Goal: Task Accomplishment & Management: Manage account settings

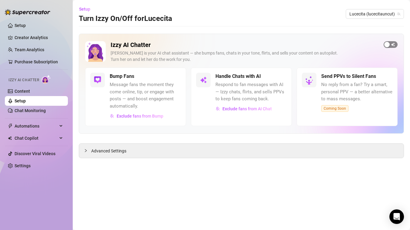
click at [393, 45] on span "button" at bounding box center [391, 44] width 14 height 7
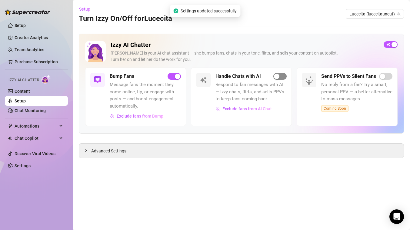
click at [279, 76] on div "button" at bounding box center [276, 76] width 5 height 5
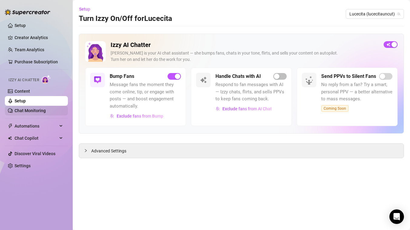
click at [32, 111] on link "Chat Monitoring" at bounding box center [30, 110] width 31 height 5
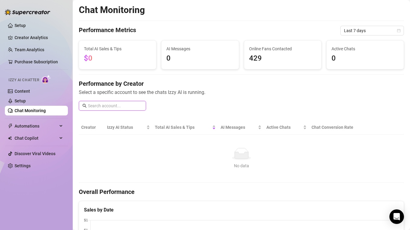
click at [124, 106] on input "text" at bounding box center [115, 106] width 55 height 7
click at [26, 139] on span "Chat Copilot" at bounding box center [36, 138] width 43 height 10
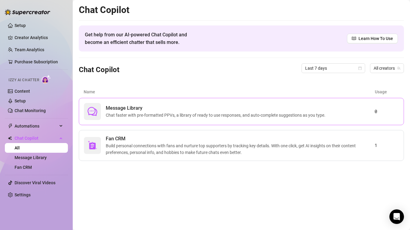
click at [130, 116] on span "Chat faster with pre-formatted PPVs, a library of ready to use responses, and a…" at bounding box center [217, 115] width 222 height 7
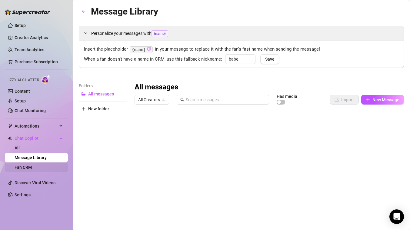
click at [20, 169] on link "Fan CRM" at bounding box center [23, 167] width 17 height 5
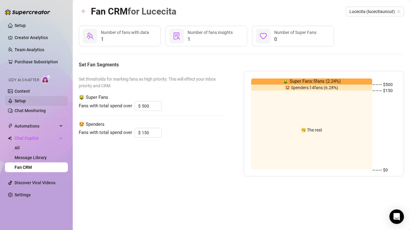
click at [22, 103] on link "Setup" at bounding box center [20, 101] width 11 height 5
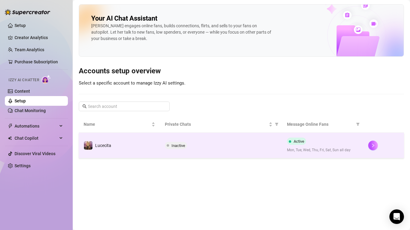
click at [121, 145] on td "Lucecita" at bounding box center [119, 145] width 81 height 25
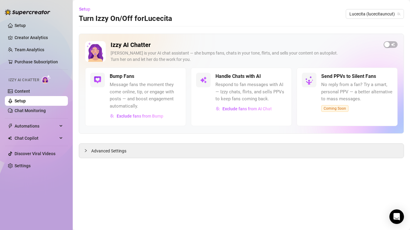
click at [216, 83] on span "Respond to fan messages with AI — Izzy chats, flirts, and sells PPVs to keep fa…" at bounding box center [251, 92] width 71 height 22
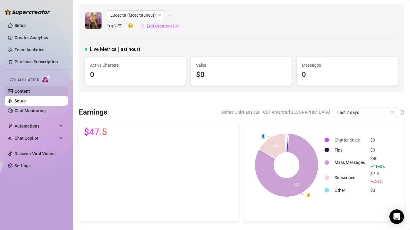
click at [23, 93] on link "Content" at bounding box center [22, 91] width 15 height 5
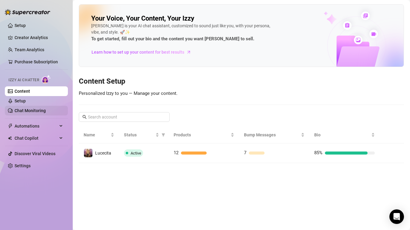
click at [27, 108] on link "Chat Monitoring" at bounding box center [30, 110] width 31 height 5
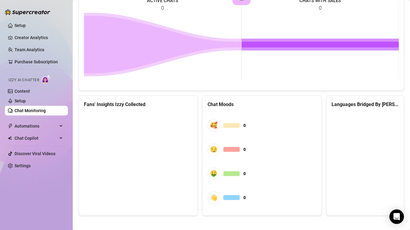
scroll to position [316, 0]
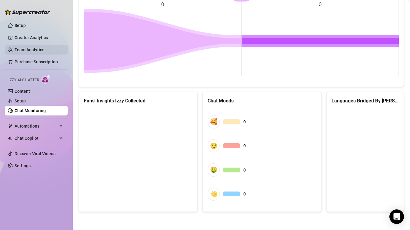
click at [38, 50] on link "Team Analytics" at bounding box center [30, 49] width 30 height 5
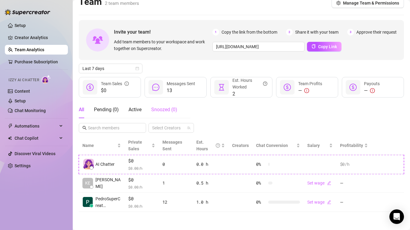
scroll to position [8, 0]
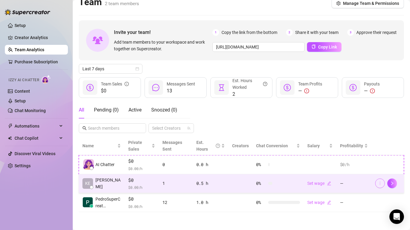
click at [380, 184] on icon "more" at bounding box center [380, 183] width 4 height 4
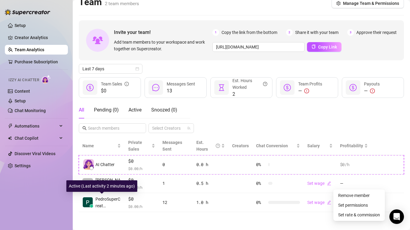
click at [118, 187] on div "Active (Last activity 2 minutes ago)" at bounding box center [101, 187] width 71 height 12
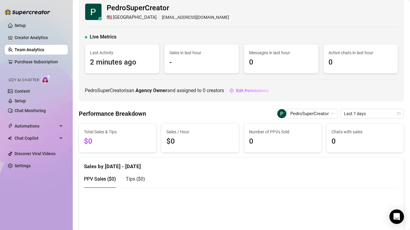
click at [40, 50] on link "Team Analytics" at bounding box center [30, 49] width 30 height 5
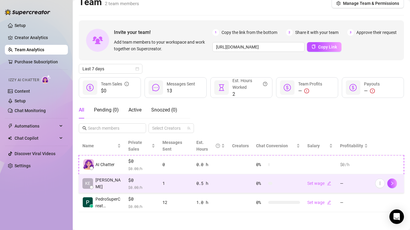
click at [114, 185] on td "[PERSON_NAME]" at bounding box center [102, 183] width 46 height 19
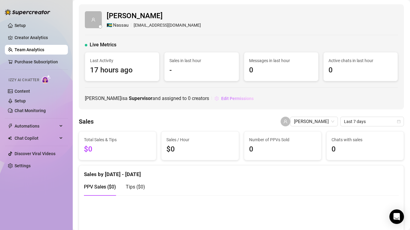
click at [221, 100] on span "Edit Permissions" at bounding box center [237, 98] width 32 height 5
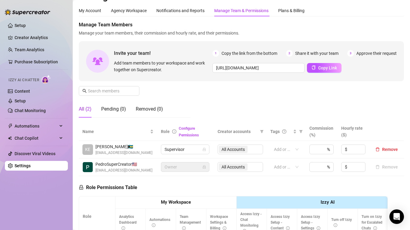
scroll to position [16, 0]
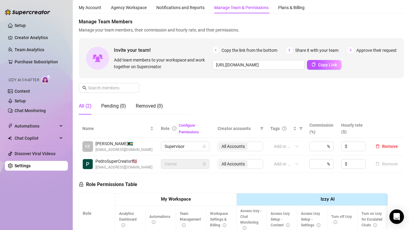
click at [252, 149] on div "All Accounts" at bounding box center [241, 147] width 46 height 10
click at [240, 147] on div "All Accounts" at bounding box center [241, 147] width 46 height 10
click at [259, 146] on div "All Accounts" at bounding box center [241, 147] width 46 height 10
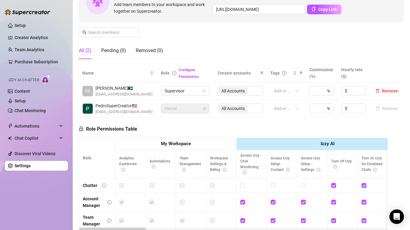
scroll to position [74, 0]
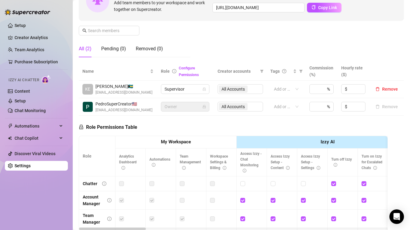
click at [255, 89] on div "All Accounts" at bounding box center [241, 89] width 46 height 10
click at [240, 89] on div "All Accounts" at bounding box center [241, 89] width 46 height 10
click at [171, 89] on span "Supervisor" at bounding box center [185, 89] width 41 height 9
click at [129, 120] on div "Role Permissions Table" at bounding box center [108, 126] width 59 height 20
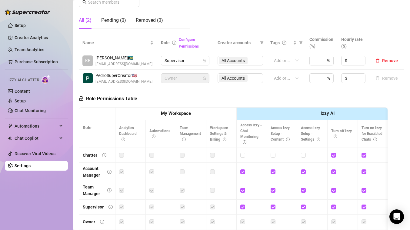
scroll to position [154, 0]
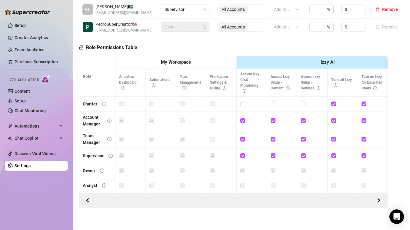
click at [182, 63] on strong "My Workspace" at bounding box center [176, 61] width 30 height 5
click at [124, 28] on span "[EMAIL_ADDRESS][DOMAIN_NAME]" at bounding box center [124, 31] width 57 height 6
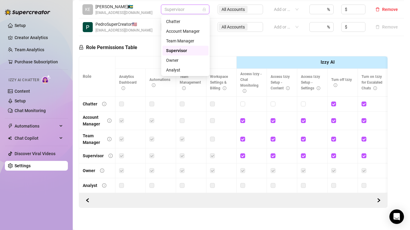
click at [195, 9] on span "Supervisor" at bounding box center [185, 9] width 41 height 9
click at [184, 41] on div "Team Manager" at bounding box center [185, 41] width 39 height 7
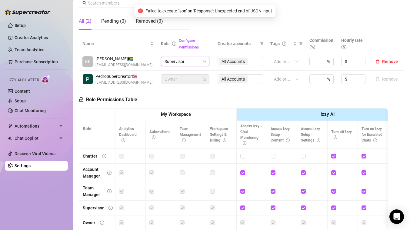
scroll to position [92, 0]
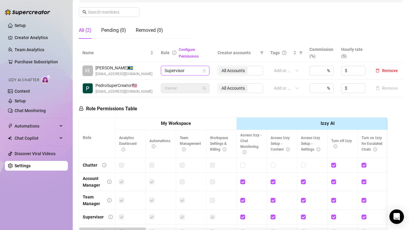
click at [249, 70] on div "All Accounts" at bounding box center [241, 71] width 46 height 10
click at [194, 72] on span "Supervisor" at bounding box center [185, 70] width 41 height 9
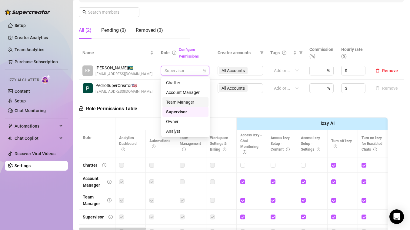
click at [181, 102] on div "Team Manager" at bounding box center [185, 102] width 39 height 7
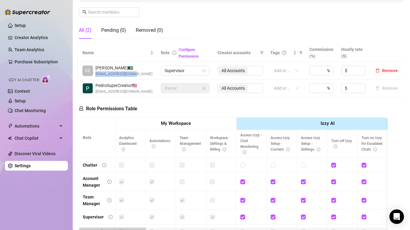
drag, startPoint x: 141, startPoint y: 75, endPoint x: 95, endPoint y: 74, distance: 46.4
click at [95, 74] on div "[PERSON_NAME] 🇧🇸 [EMAIL_ADDRESS][DOMAIN_NAME]" at bounding box center [118, 71] width 71 height 12
copy span "[EMAIL_ADDRESS][DOMAIN_NAME]"
click at [396, 71] on span "Remove" at bounding box center [391, 70] width 16 height 5
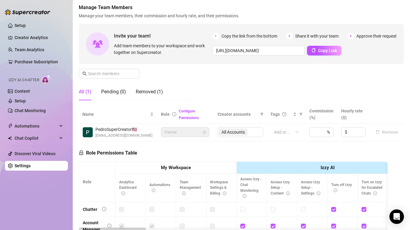
scroll to position [28, 0]
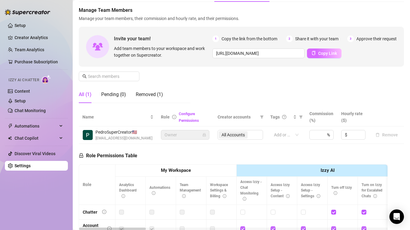
click at [331, 56] on span "Copy Link" at bounding box center [328, 53] width 19 height 5
click at [143, 94] on div "Removed (1)" at bounding box center [149, 94] width 27 height 7
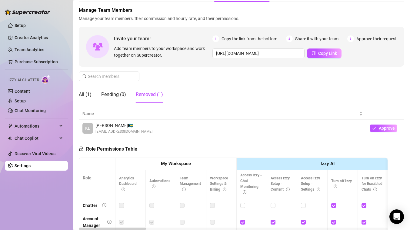
scroll to position [71, 0]
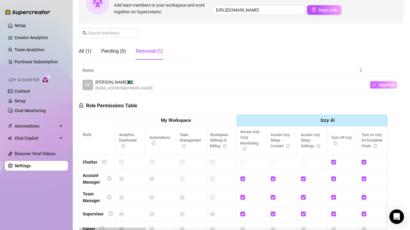
click at [376, 85] on icon "check" at bounding box center [375, 85] width 4 height 4
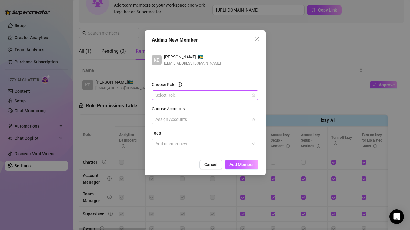
click at [239, 96] on input "Choose Role" at bounding box center [203, 95] width 94 height 9
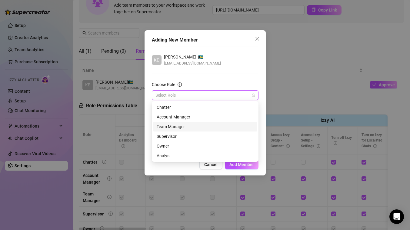
click at [175, 126] on div "Team Manager" at bounding box center [205, 126] width 97 height 7
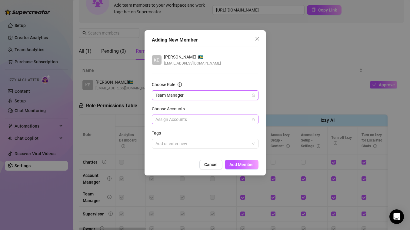
click at [186, 120] on div at bounding box center [202, 119] width 98 height 8
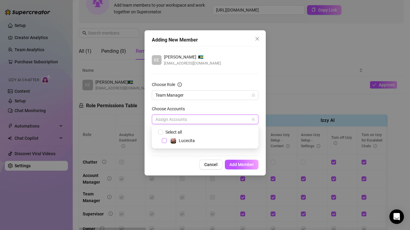
click at [164, 141] on span "Select tree node" at bounding box center [164, 140] width 5 height 5
checkbox input "true"
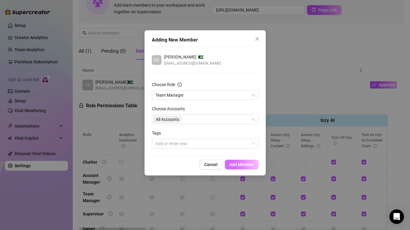
click at [234, 164] on span "Add Member" at bounding box center [242, 164] width 25 height 5
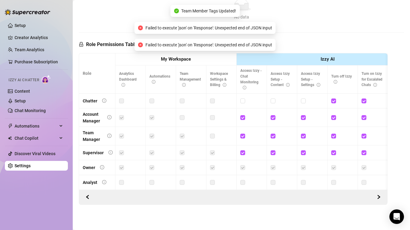
scroll to position [0, 0]
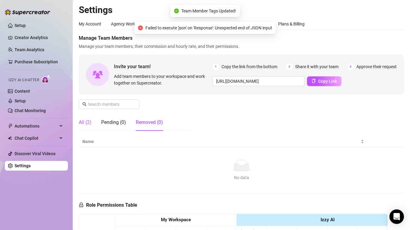
click at [83, 123] on div "All (2)" at bounding box center [85, 122] width 13 height 7
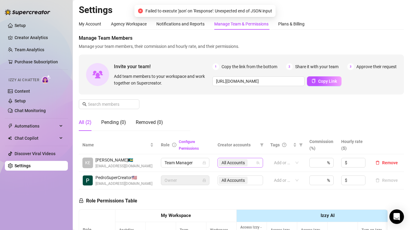
click at [260, 163] on icon "team" at bounding box center [258, 163] width 4 height 4
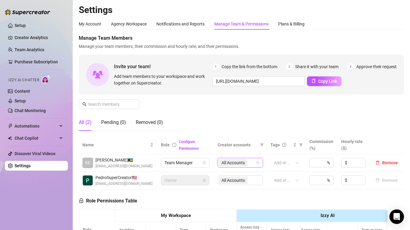
click at [260, 163] on icon "team" at bounding box center [258, 163] width 4 height 4
click at [253, 164] on div "All Accounts" at bounding box center [237, 163] width 37 height 8
click at [22, 25] on link "Setup" at bounding box center [20, 25] width 11 height 5
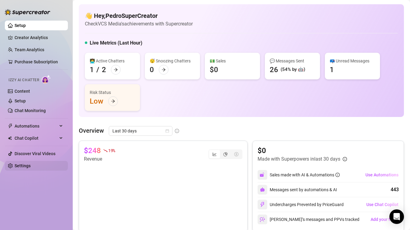
click at [18, 167] on link "Settings" at bounding box center [23, 166] width 16 height 5
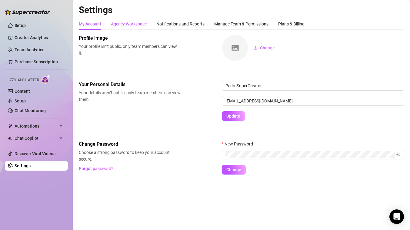
click at [137, 23] on div "Agency Workspace" at bounding box center [129, 24] width 36 height 7
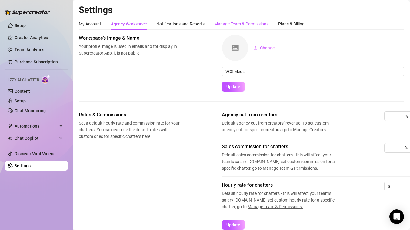
click at [246, 23] on div "Manage Team & Permissions" at bounding box center [241, 24] width 54 height 7
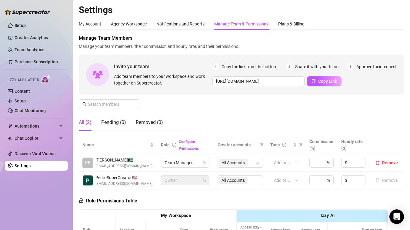
click at [279, 43] on div "Manage Team Members Manage your team members, their commission and hourly rate,…" at bounding box center [242, 42] width 326 height 15
click at [92, 26] on div "My Account" at bounding box center [90, 24] width 22 height 7
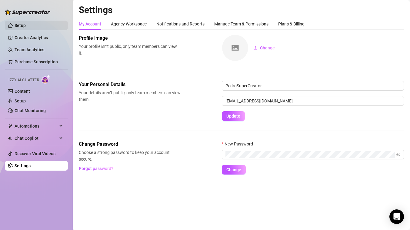
click at [25, 26] on link "Setup" at bounding box center [20, 25] width 11 height 5
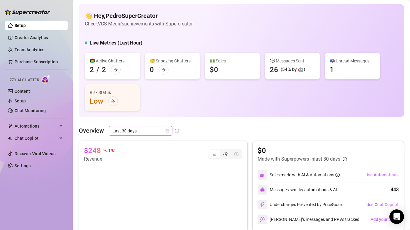
click at [162, 131] on span "Last 30 days" at bounding box center [141, 131] width 56 height 9
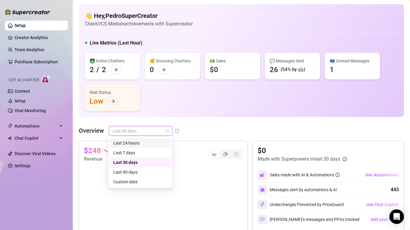
click at [142, 142] on div "Last 24 hours" at bounding box center [140, 143] width 54 height 7
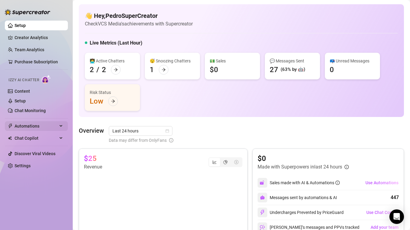
click at [28, 128] on span "Automations" at bounding box center [36, 126] width 43 height 10
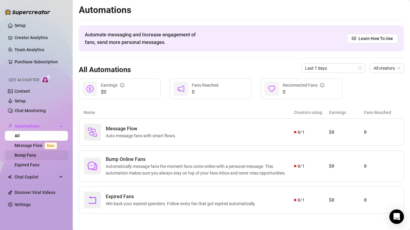
click at [28, 154] on link "Bump Fans" at bounding box center [26, 155] width 22 height 5
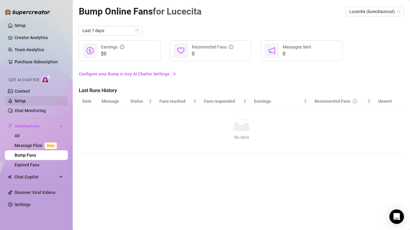
click at [22, 101] on link "Setup" at bounding box center [20, 101] width 11 height 5
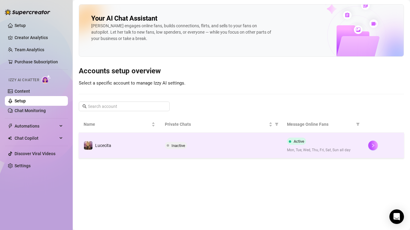
click at [129, 145] on td "Lucecita" at bounding box center [119, 145] width 81 height 25
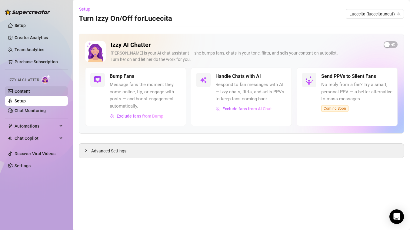
click at [30, 91] on link "Content" at bounding box center [22, 91] width 15 height 5
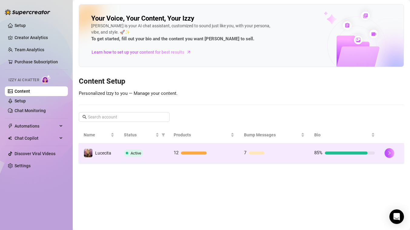
click at [153, 155] on div "Active" at bounding box center [144, 153] width 40 height 7
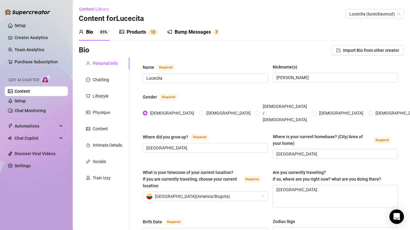
click at [191, 32] on div "Bump Messages" at bounding box center [193, 32] width 36 height 7
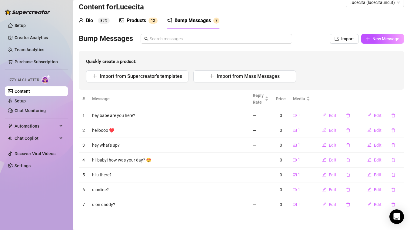
scroll to position [11, 0]
click at [25, 25] on link "Setup" at bounding box center [20, 25] width 11 height 5
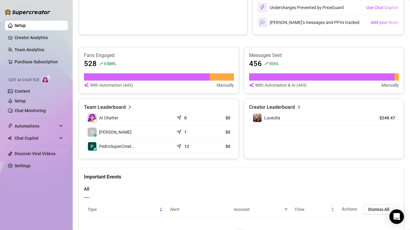
scroll to position [197, 0]
click at [153, 134] on td "[PERSON_NAME]" at bounding box center [129, 133] width 90 height 14
click at [26, 92] on link "Content" at bounding box center [22, 91] width 15 height 5
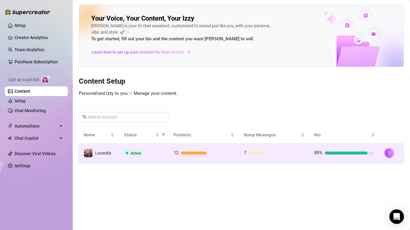
click at [153, 156] on div "Active" at bounding box center [144, 153] width 40 height 7
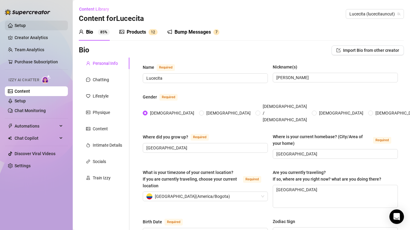
click at [23, 28] on link "Setup" at bounding box center [20, 25] width 11 height 5
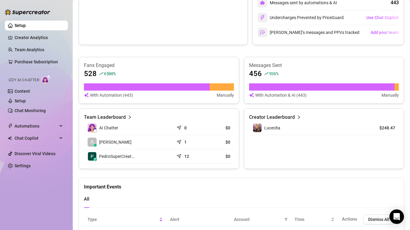
scroll to position [187, 0]
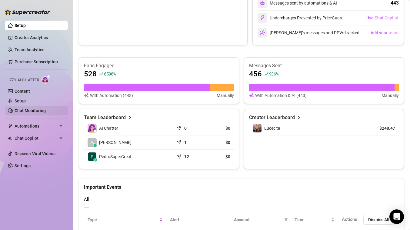
click at [19, 110] on link "Chat Monitoring" at bounding box center [30, 110] width 31 height 5
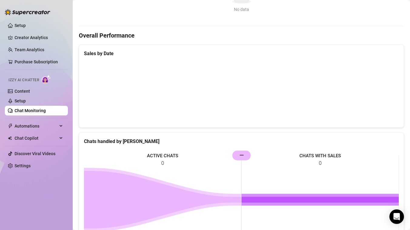
scroll to position [187, 0]
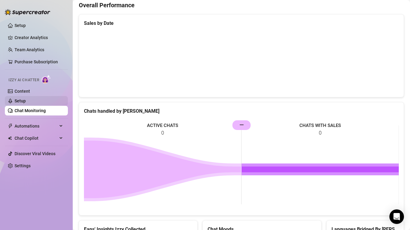
click at [25, 99] on link "Setup" at bounding box center [20, 101] width 11 height 5
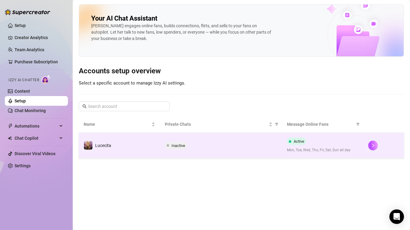
click at [137, 146] on td "Lucecita" at bounding box center [119, 145] width 81 height 25
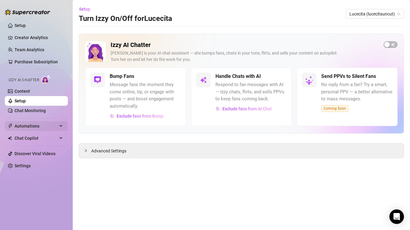
click at [33, 125] on span "Automations" at bounding box center [36, 126] width 43 height 10
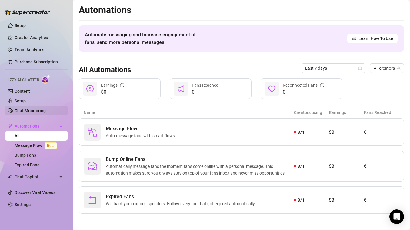
click at [31, 110] on link "Chat Monitoring" at bounding box center [30, 110] width 31 height 5
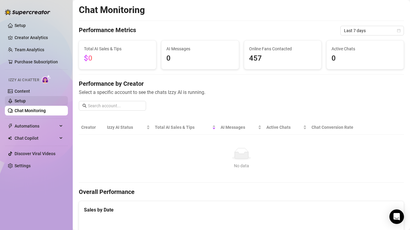
click at [23, 99] on link "Setup" at bounding box center [20, 101] width 11 height 5
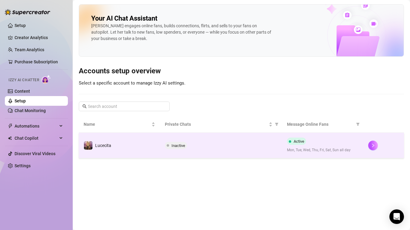
click at [124, 145] on td "Lucecita" at bounding box center [119, 145] width 81 height 25
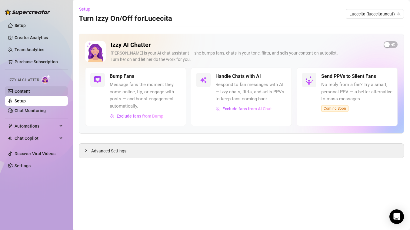
click at [30, 93] on link "Content" at bounding box center [22, 91] width 15 height 5
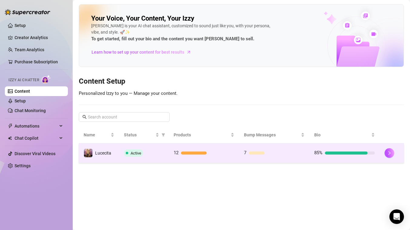
click at [148, 148] on td "Active" at bounding box center [144, 153] width 50 height 20
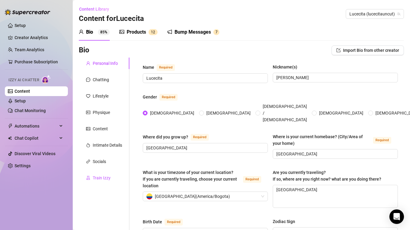
click at [99, 177] on div "Train Izzy" at bounding box center [102, 178] width 18 height 7
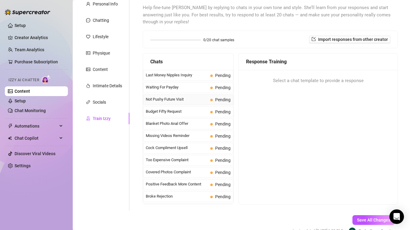
scroll to position [29, 0]
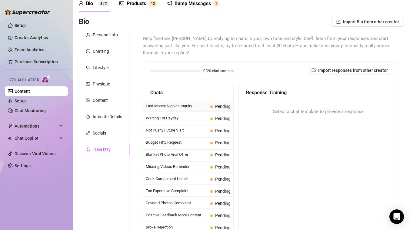
click at [194, 107] on span "Last Money Nipples Inquiry" at bounding box center [177, 106] width 62 height 6
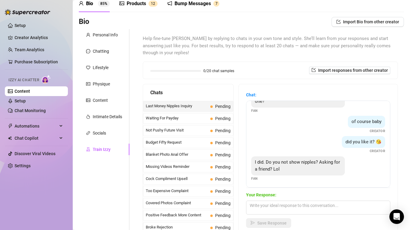
scroll to position [19, 0]
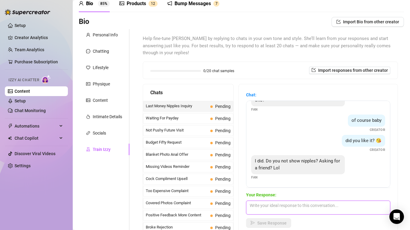
click at [295, 208] on textarea at bounding box center [318, 208] width 144 height 14
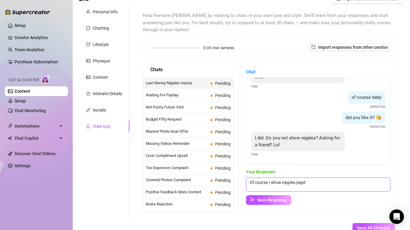
scroll to position [54, 0]
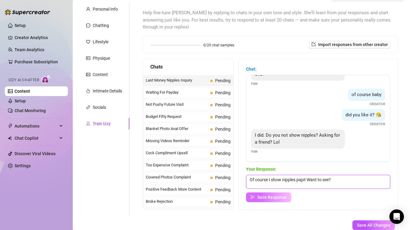
type textarea "Of course I show nipples papi! Want to see?"
click at [268, 196] on span "Save Response" at bounding box center [272, 197] width 29 height 5
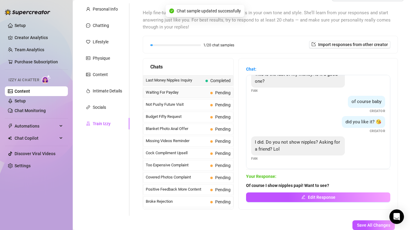
scroll to position [11, 0]
click at [185, 89] on div "Waiting For Payday Pending" at bounding box center [188, 92] width 90 height 11
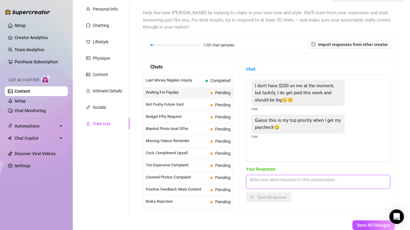
click at [276, 183] on textarea at bounding box center [318, 182] width 144 height 14
type textarea "Papi you better not forget about me! I promise it will be worth it."
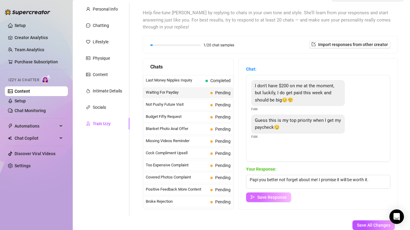
click at [279, 202] on button "Save Response" at bounding box center [268, 198] width 45 height 10
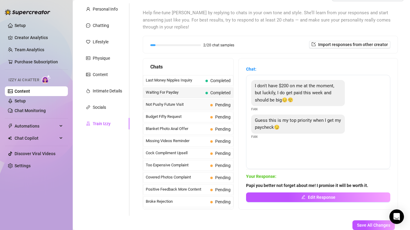
click at [190, 106] on span "Not Pushy Future Visit" at bounding box center [177, 105] width 62 height 6
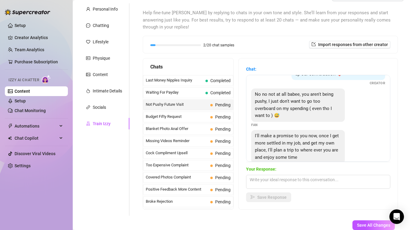
scroll to position [34, 0]
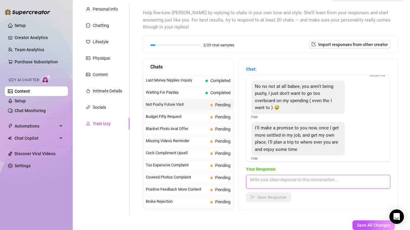
click at [284, 177] on textarea at bounding box center [318, 182] width 144 height 14
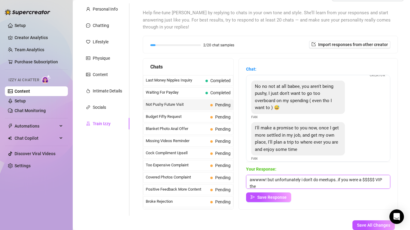
scroll to position [0, 0]
type textarea "awwww! but unfortunately i don't do meetups..if you were a $$$$$ VIP then i wou…"
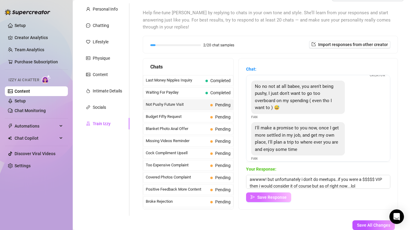
click at [258, 201] on button "Save Response" at bounding box center [268, 198] width 45 height 10
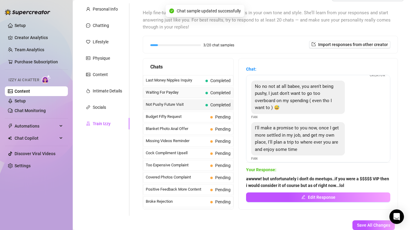
scroll to position [33, 0]
click at [179, 118] on span "Budget Fifty Request" at bounding box center [177, 117] width 62 height 6
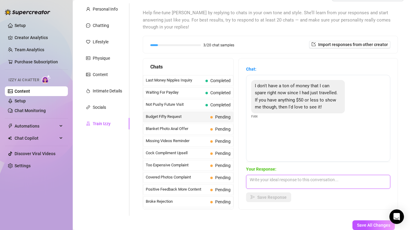
click at [276, 182] on textarea at bounding box center [318, 182] width 144 height 14
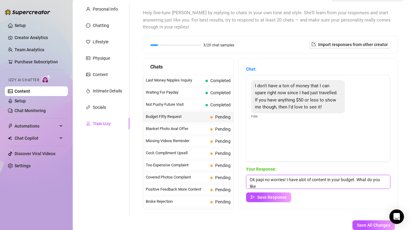
scroll to position [0, 0]
type textarea "Ok papi no worries! I have alot of content in your budget. What do you like?"
click at [273, 198] on span "Save Response" at bounding box center [272, 197] width 29 height 5
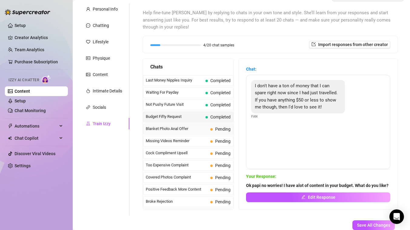
click at [180, 130] on span "Blanket Photo Anal Offer" at bounding box center [177, 129] width 62 height 6
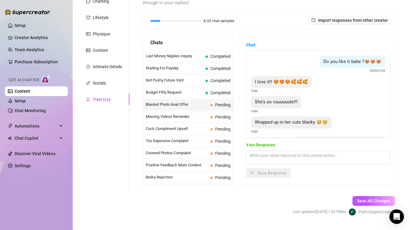
scroll to position [77, 0]
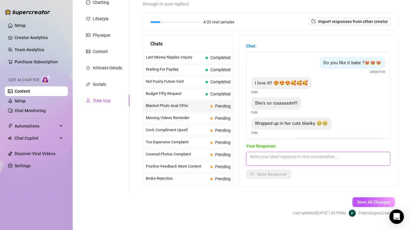
click at [276, 157] on textarea at bounding box center [318, 159] width 144 height 14
type textarea "I have something super hot I wanna show you."
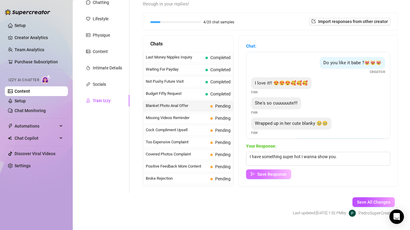
click at [259, 172] on span "Save Response" at bounding box center [272, 174] width 29 height 5
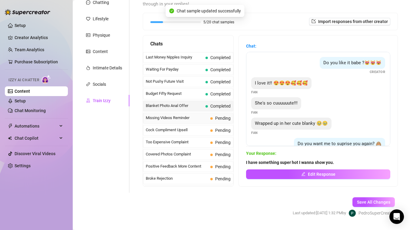
click at [190, 120] on span "Missing Videos Reminder" at bounding box center [177, 118] width 62 height 6
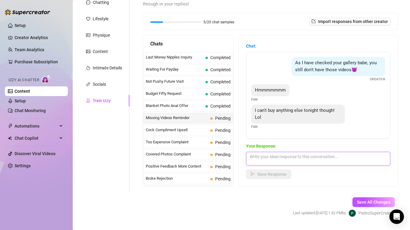
click at [315, 160] on textarea at bounding box center [318, 159] width 144 height 14
type textarea "I promise it will be worth it papi! It's super hot"
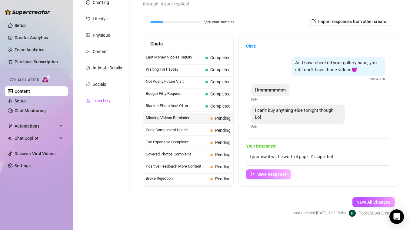
click at [274, 176] on span "Save Response" at bounding box center [272, 174] width 29 height 5
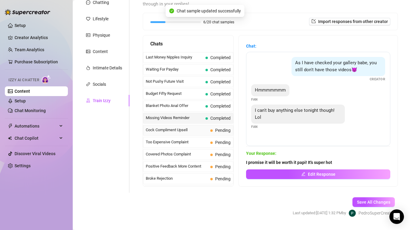
click at [187, 130] on span "Cock Compliment Upsell" at bounding box center [177, 130] width 62 height 6
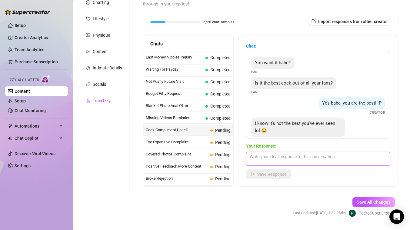
click at [299, 160] on textarea at bounding box center [318, 159] width 144 height 14
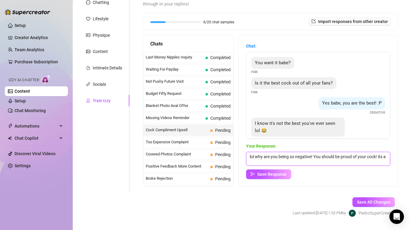
scroll to position [0, 0]
type textarea "lol why are you being so negative! You should be proud of your cock! its all ab…"
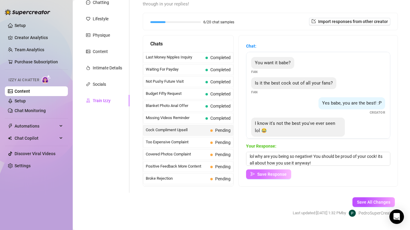
click at [271, 175] on span "Save Response" at bounding box center [272, 174] width 29 height 5
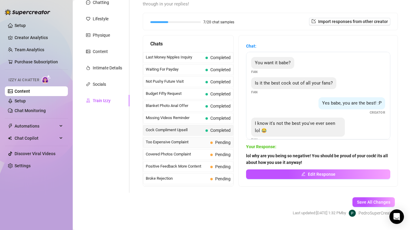
click at [163, 143] on span "Too Expensive Complaint" at bounding box center [177, 142] width 62 height 6
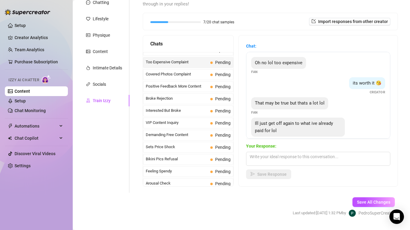
scroll to position [80, 0]
click at [291, 159] on textarea at bounding box center [318, 159] width 144 height 14
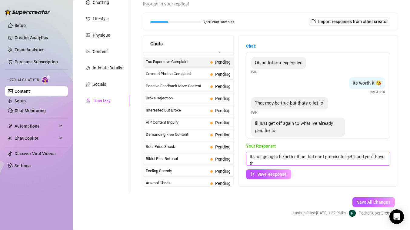
scroll to position [0, 0]
type textarea "Its not going to be better than that one I promise lol get it and you'll have t…"
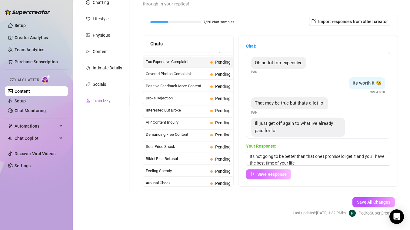
click at [280, 175] on span "Save Response" at bounding box center [272, 174] width 29 height 5
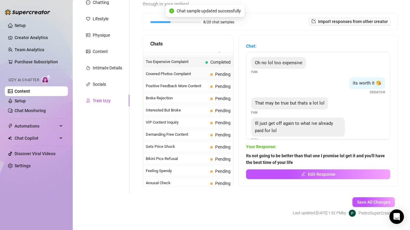
click at [182, 72] on span "Covered Photos Complaint" at bounding box center [177, 74] width 62 height 6
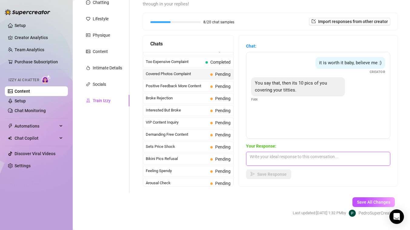
click at [279, 160] on textarea at bounding box center [318, 159] width 144 height 14
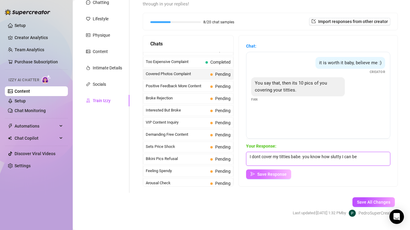
type textarea "I dont cover my titties babe. you know how slutty I can be"
click at [278, 171] on button "Save Response" at bounding box center [268, 175] width 45 height 10
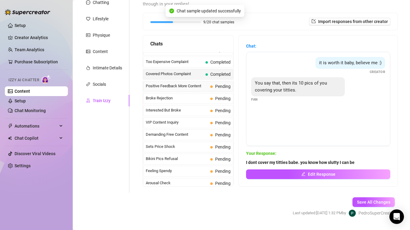
click at [182, 87] on span "Positive Feedback More Content" at bounding box center [177, 86] width 62 height 6
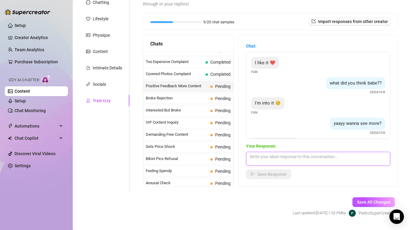
click at [287, 160] on textarea at bounding box center [318, 159] width 144 height 14
type textarea "I promise i'm going to spoil you"
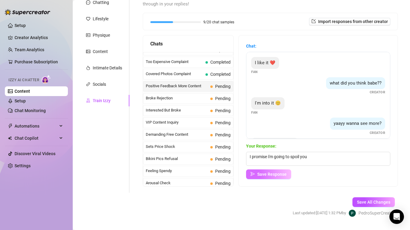
click at [275, 175] on span "Save Response" at bounding box center [272, 174] width 29 height 5
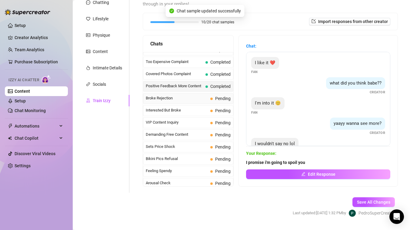
click at [179, 97] on span "Broke Rejection" at bounding box center [177, 98] width 62 height 6
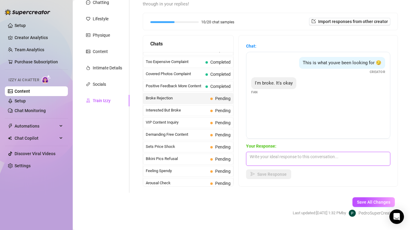
click at [267, 157] on textarea at bounding box center [318, 159] width 144 height 14
type textarea "aaaaw! I feel rejected now"
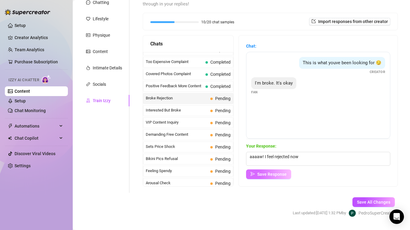
click at [264, 177] on span "Save Response" at bounding box center [272, 174] width 29 height 5
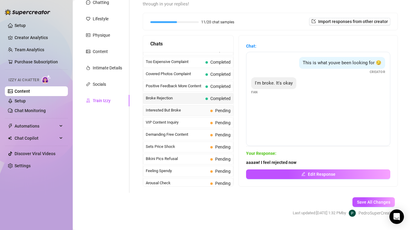
click at [187, 110] on span "Interested But Broke" at bounding box center [177, 110] width 62 height 6
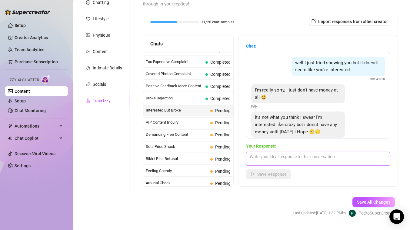
click at [298, 158] on textarea at bounding box center [318, 159] width 144 height 14
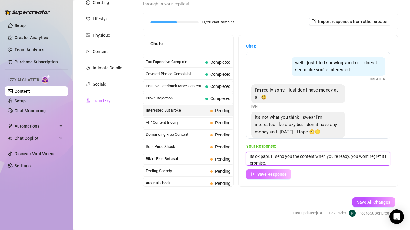
type textarea "its ok papi. i'll send you the content when you're ready. you wont regret it i …"
click at [276, 173] on span "Save Response" at bounding box center [272, 174] width 29 height 5
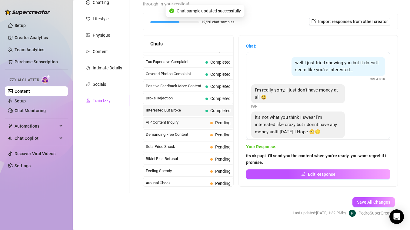
click at [201, 125] on span "VIP Content Inquiry" at bounding box center [177, 123] width 62 height 6
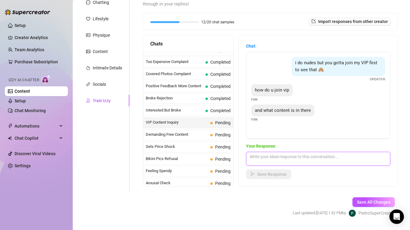
click at [272, 157] on textarea at bounding box center [318, 159] width 144 height 14
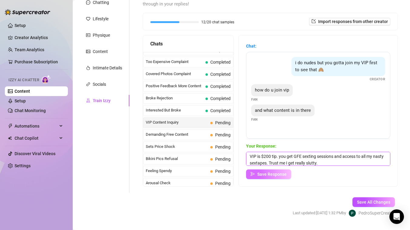
type textarea "VIP is $200 tip. you get GFE sexting sessions and access to all my nasty sextap…"
click at [264, 174] on span "Save Response" at bounding box center [272, 174] width 29 height 5
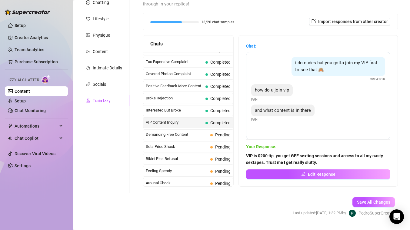
click at [264, 174] on button "Edit Response" at bounding box center [318, 175] width 144 height 10
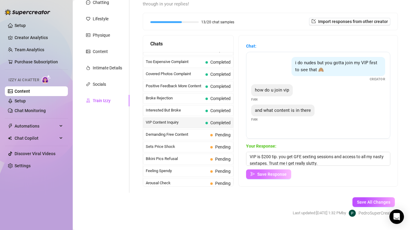
click at [264, 174] on span "Save Response" at bounding box center [272, 174] width 29 height 5
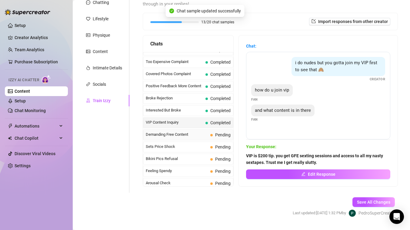
click at [189, 135] on span "Demanding Free Content" at bounding box center [177, 135] width 62 height 6
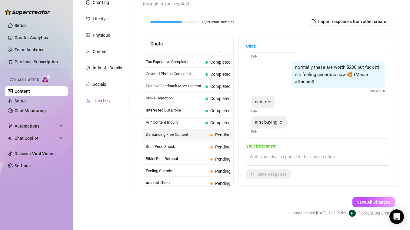
scroll to position [59, 0]
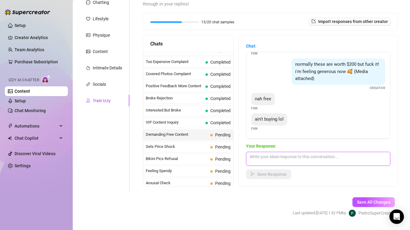
click at [275, 160] on textarea at bounding box center [318, 159] width 144 height 14
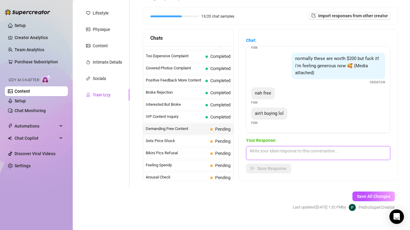
click at [295, 151] on textarea at bounding box center [318, 153] width 144 height 14
type textarea "if you were promised something free here you go papi."
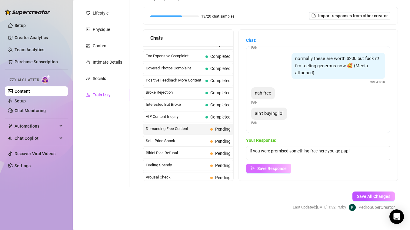
click at [265, 171] on button "Save Response" at bounding box center [268, 169] width 45 height 10
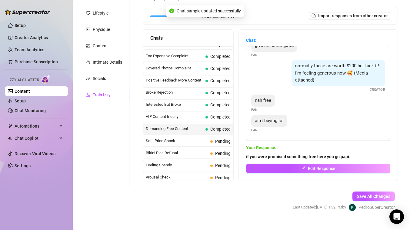
scroll to position [52, 0]
click at [176, 142] on span "Sets Price Shock" at bounding box center [177, 141] width 62 height 6
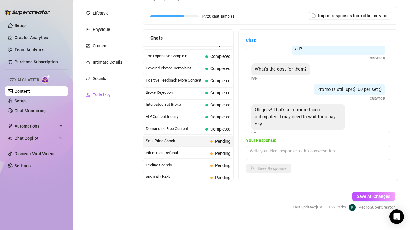
scroll to position [26, 0]
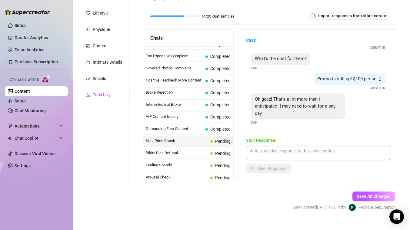
click at [269, 153] on textarea at bounding box center [318, 153] width 144 height 14
type textarea "ok babe! but dont wait too long i'll be unsending them soon!"
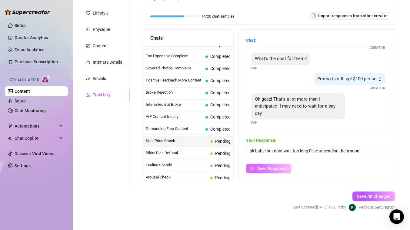
click at [268, 167] on span "Save Response" at bounding box center [272, 168] width 29 height 5
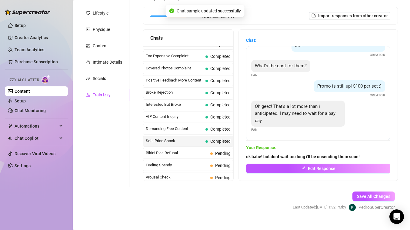
scroll to position [19, 0]
click at [187, 151] on span "Bikini Pics Refusal" at bounding box center [177, 153] width 62 height 6
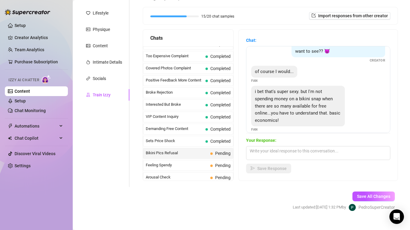
scroll to position [20, 0]
click at [279, 151] on textarea at bounding box center [318, 153] width 144 height 14
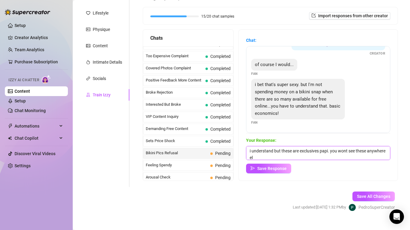
scroll to position [0, 0]
type textarea "i understand but these are exclusives papi. you wont see these anywhere else"
click at [270, 168] on span "Save Response" at bounding box center [272, 168] width 29 height 5
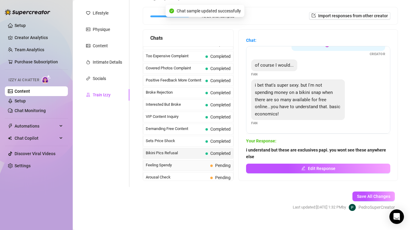
scroll to position [26, 0]
click at [181, 166] on span "Feeling Spendy" at bounding box center [177, 165] width 62 height 6
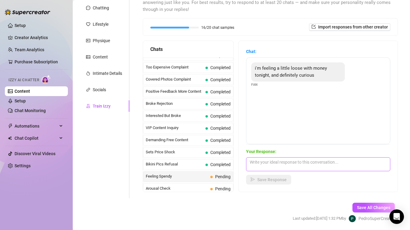
scroll to position [93, 0]
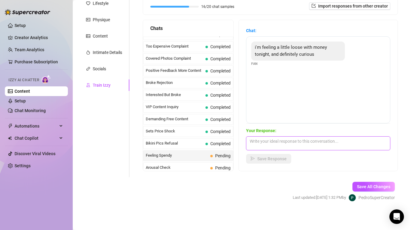
click at [281, 141] on textarea at bounding box center [318, 144] width 144 height 14
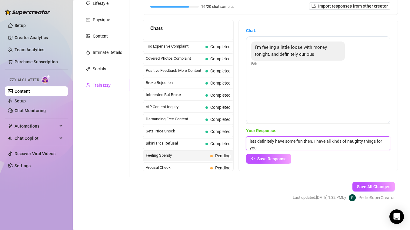
scroll to position [0, 0]
type textarea "lets definitely have some fun then. I have all kinds of naughty things for you"
click at [272, 160] on span "Save Response" at bounding box center [272, 159] width 29 height 5
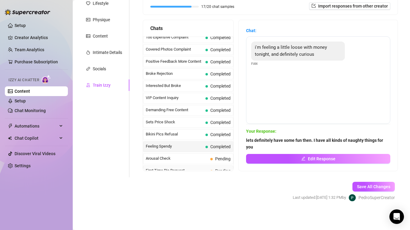
scroll to position [98, 0]
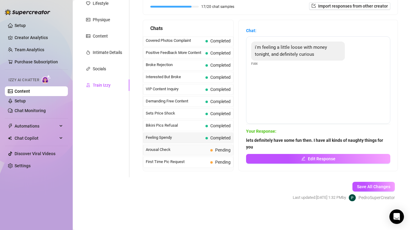
click at [182, 150] on span "Arousal Check" at bounding box center [177, 150] width 62 height 6
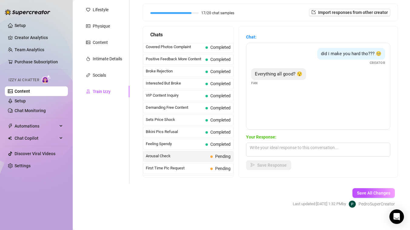
scroll to position [92, 0]
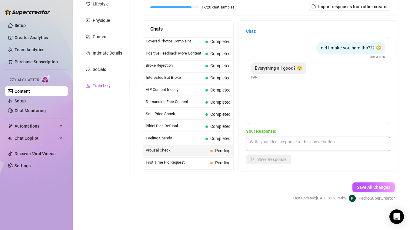
click at [278, 143] on textarea at bounding box center [318, 144] width 144 height 14
type textarea "I just wanted to see if i'm giving you what you want."
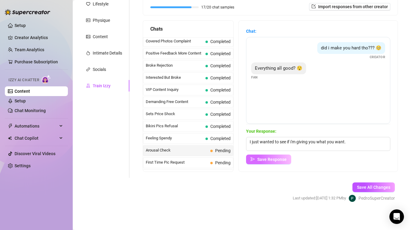
click at [265, 160] on span "Save Response" at bounding box center [272, 159] width 29 height 5
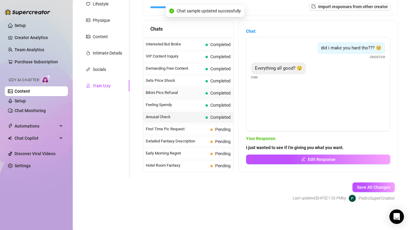
scroll to position [133, 0]
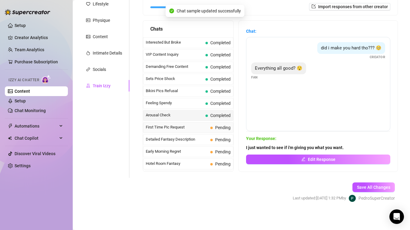
click at [198, 127] on span "First Time Pic Request" at bounding box center [177, 127] width 62 height 6
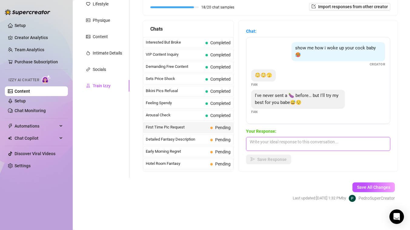
click at [296, 141] on textarea at bounding box center [318, 144] width 144 height 14
type textarea "now i'm excited to see lol"
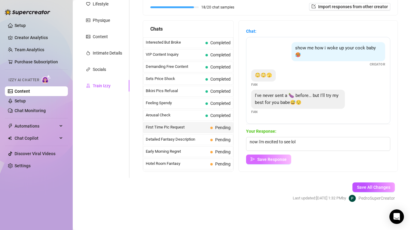
click at [274, 157] on span "Save Response" at bounding box center [272, 159] width 29 height 5
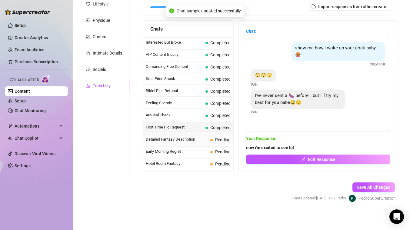
click at [184, 139] on span "Detailed Fantasy Description" at bounding box center [177, 140] width 62 height 6
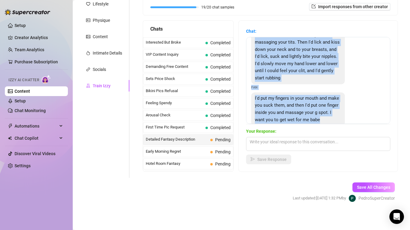
scroll to position [0, 0]
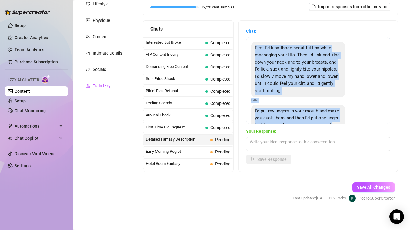
drag, startPoint x: 324, startPoint y: 104, endPoint x: 250, endPoint y: 49, distance: 92.3
click at [250, 49] on div "First I'd kiss those beautiful lips while massaging your tits. Then I'd lick an…" at bounding box center [318, 80] width 144 height 87
copy div "First I'd kiss those beautiful lips while massaging your tits. Then I'd lick an…"
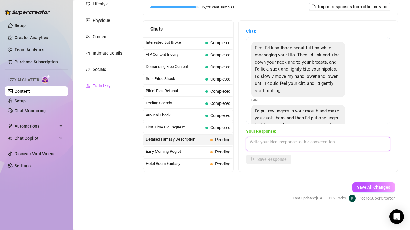
click at [279, 141] on textarea at bounding box center [318, 144] width 144 height 14
paste textarea "Mmm fuck baby 😩🔥 you’re already making me drip just picturing that… I’d suck yo…"
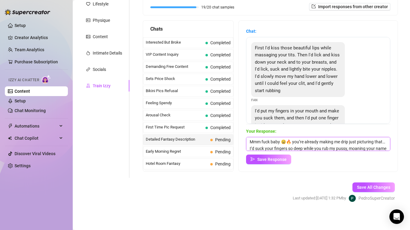
scroll to position [20, 0]
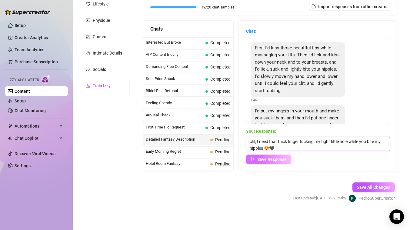
type textarea "Mmm fuck baby 😩🔥 you’re already making me drip just picturing that… I’d suck yo…"
click at [276, 159] on span "Save Response" at bounding box center [272, 159] width 29 height 5
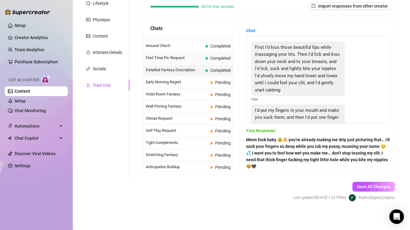
scroll to position [205, 0]
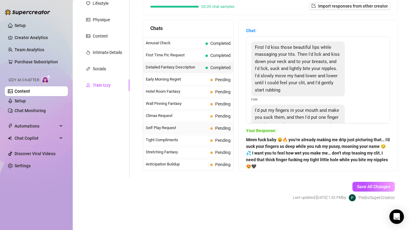
click at [178, 130] on span "Self Play Request" at bounding box center [177, 128] width 62 height 6
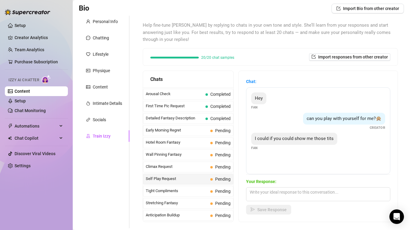
scroll to position [41, 0]
click at [20, 101] on link "Setup" at bounding box center [20, 101] width 11 height 5
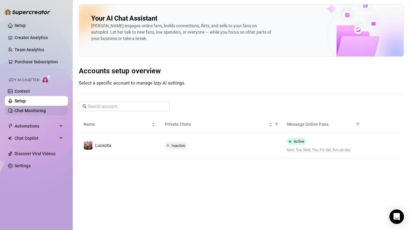
click at [28, 110] on link "Chat Monitoring" at bounding box center [30, 110] width 31 height 5
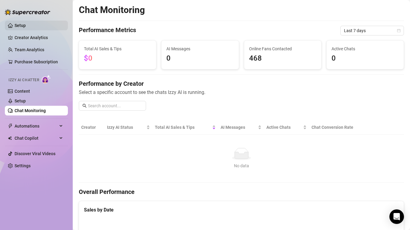
click at [20, 24] on link "Setup" at bounding box center [20, 25] width 11 height 5
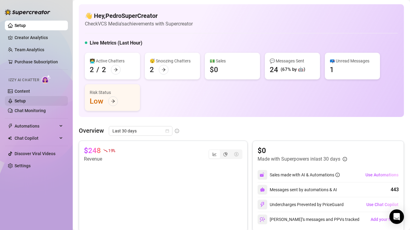
click at [21, 103] on link "Setup" at bounding box center [20, 101] width 11 height 5
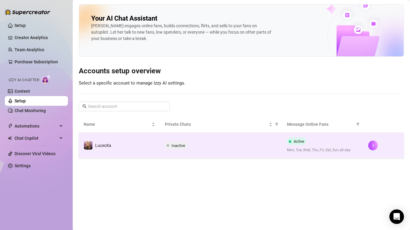
click at [127, 146] on td "Lucecita" at bounding box center [119, 145] width 81 height 25
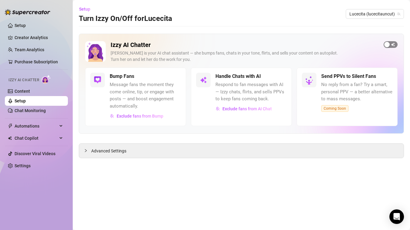
click at [394, 43] on span "button" at bounding box center [391, 44] width 14 height 7
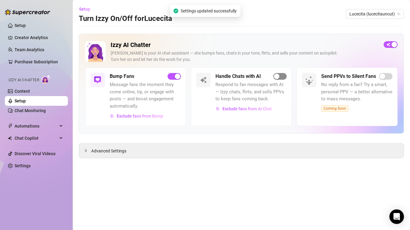
click at [281, 77] on span "button" at bounding box center [280, 76] width 13 height 7
click at [234, 111] on span "Exclude fans from AI Chat" at bounding box center [247, 108] width 49 height 5
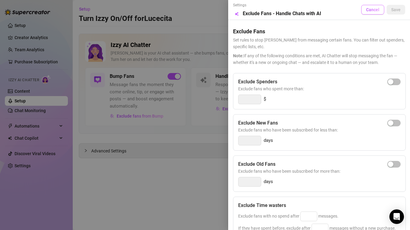
click at [372, 9] on span "Cancel" at bounding box center [372, 9] width 13 height 5
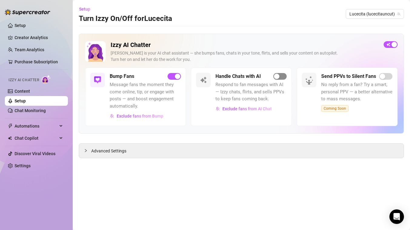
click at [281, 76] on span "button" at bounding box center [280, 76] width 13 height 7
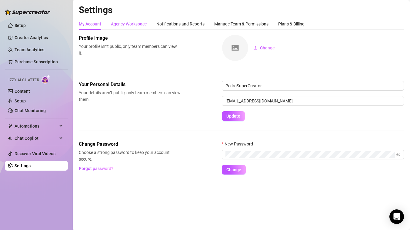
click at [130, 23] on div "Agency Workspace" at bounding box center [129, 24] width 36 height 7
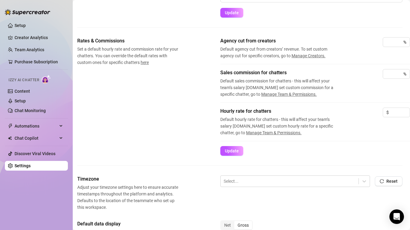
scroll to position [0, 2]
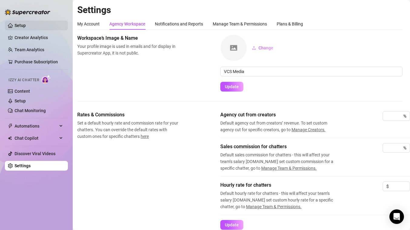
click at [21, 28] on link "Setup" at bounding box center [20, 25] width 11 height 5
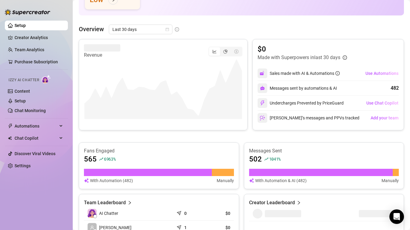
scroll to position [253, 0]
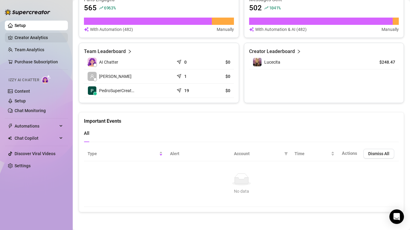
click at [35, 41] on link "Creator Analytics" at bounding box center [39, 38] width 49 height 10
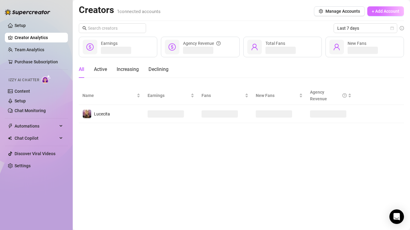
click at [388, 12] on span "+ Add Account" at bounding box center [386, 11] width 28 height 5
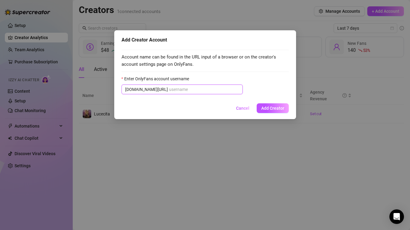
click at [182, 89] on input "Enter OnlyFans account username" at bounding box center [204, 89] width 70 height 7
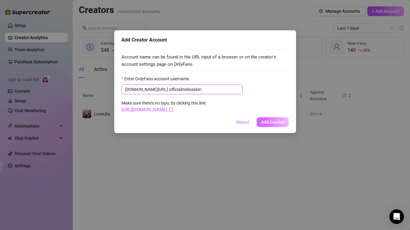
type input "officialmelissalori"
click at [266, 120] on span "Add Creator" at bounding box center [273, 122] width 23 height 5
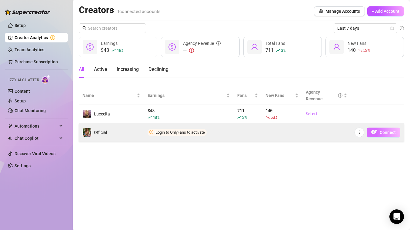
click at [388, 130] on span "Connect" at bounding box center [388, 132] width 16 height 5
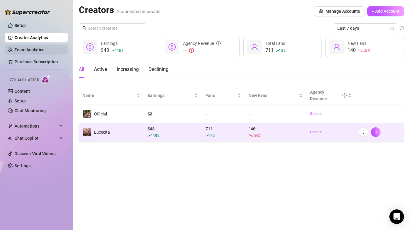
click at [35, 49] on link "Team Analytics" at bounding box center [30, 49] width 30 height 5
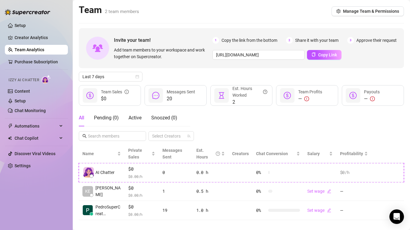
scroll to position [8, 0]
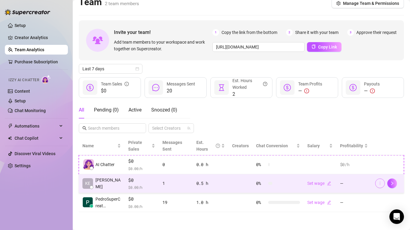
click at [379, 184] on icon "more" at bounding box center [380, 183] width 4 height 4
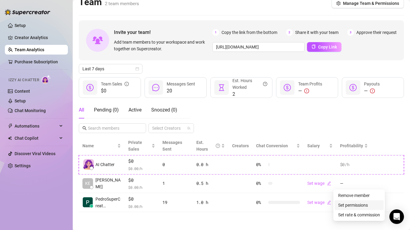
click at [359, 207] on link "Set permissions" at bounding box center [354, 205] width 30 height 5
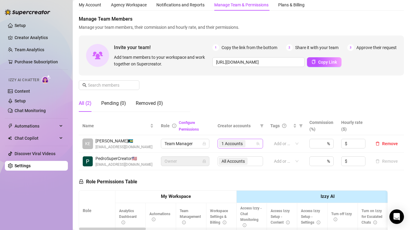
scroll to position [21, 0]
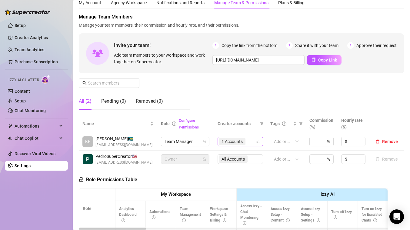
click at [259, 143] on icon "team" at bounding box center [258, 142] width 4 height 4
click at [257, 140] on icon "team" at bounding box center [258, 142] width 4 height 4
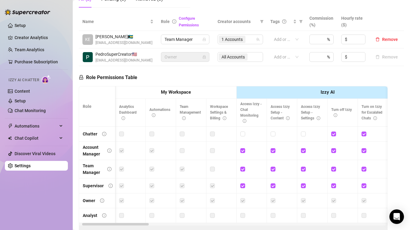
scroll to position [38, 0]
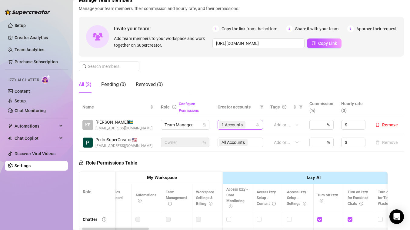
click at [246, 126] on div "1 Accounts" at bounding box center [233, 125] width 28 height 8
click at [230, 146] on span "Select tree node" at bounding box center [230, 146] width 5 height 5
checkbox input "true"
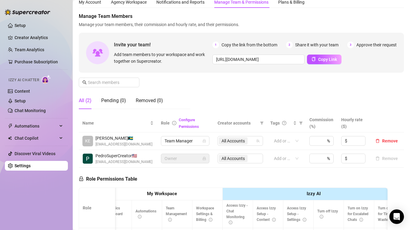
scroll to position [0, 0]
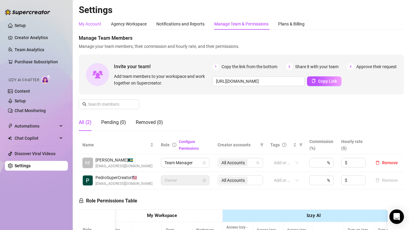
click at [94, 25] on div "My Account" at bounding box center [90, 24] width 22 height 7
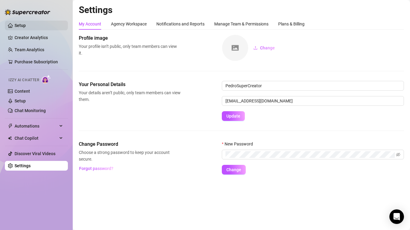
click at [26, 23] on link "Setup" at bounding box center [20, 25] width 11 height 5
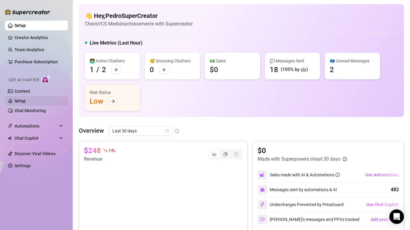
click at [19, 101] on link "Setup" at bounding box center [20, 101] width 11 height 5
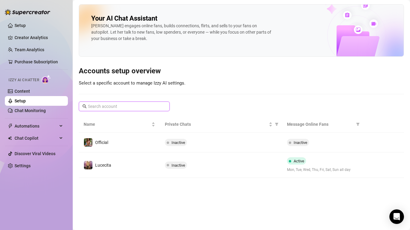
click at [135, 106] on input "text" at bounding box center [124, 106] width 73 height 7
click at [310, 93] on div "Your AI Chat Assistant Izzy engages online fans, builds connections, flirts, an…" at bounding box center [242, 91] width 326 height 174
click at [29, 89] on link "Content" at bounding box center [22, 91] width 15 height 5
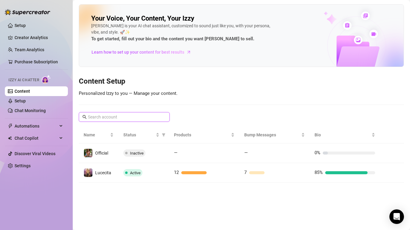
click at [106, 118] on input "text" at bounding box center [124, 117] width 73 height 7
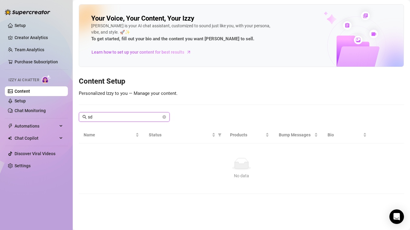
type input "s"
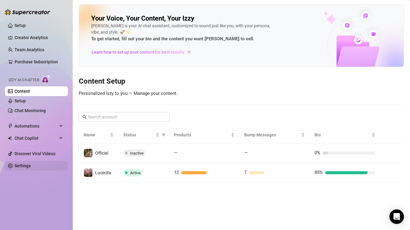
click at [27, 167] on link "Settings" at bounding box center [23, 166] width 16 height 5
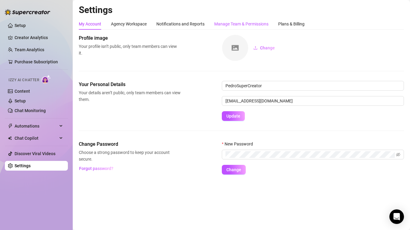
click at [238, 21] on div "Manage Team & Permissions" at bounding box center [241, 24] width 54 height 7
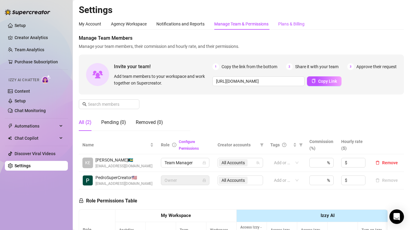
click at [302, 22] on div "Plans & Billing" at bounding box center [291, 24] width 26 height 7
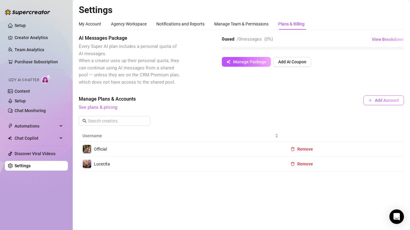
click at [386, 100] on span "Add Account" at bounding box center [387, 100] width 24 height 5
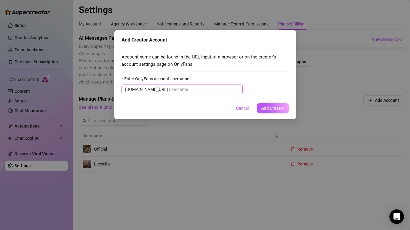
click at [186, 89] on input "Enter OnlyFans account username" at bounding box center [204, 89] width 70 height 7
paste input "sinfuljessi"
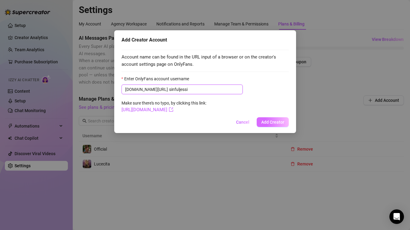
type input "sinfuljessi"
click at [281, 123] on span "Add Creator" at bounding box center [273, 122] width 23 height 5
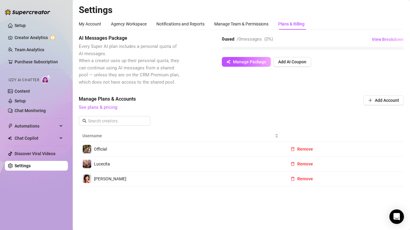
click at [126, 178] on td "Jessica" at bounding box center [181, 179] width 204 height 15
click at [254, 26] on div "Manage Team & Permissions" at bounding box center [241, 24] width 54 height 7
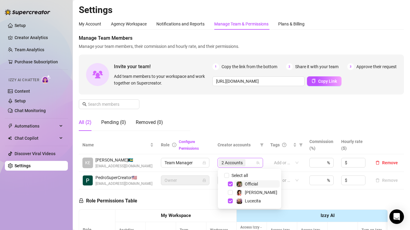
click at [256, 163] on div "2 Accounts" at bounding box center [241, 163] width 46 height 10
click at [231, 191] on span "Select tree node" at bounding box center [230, 192] width 5 height 5
checkbox input "true"
click at [326, 114] on div "Manage Team Members Manage your team members, their commission and hourly rate,…" at bounding box center [242, 85] width 326 height 101
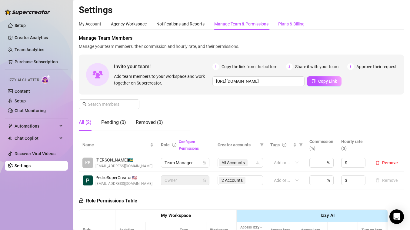
click at [296, 22] on div "Plans & Billing" at bounding box center [291, 24] width 26 height 7
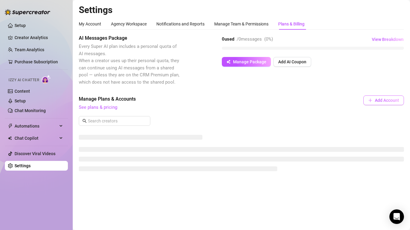
click at [387, 100] on span "Add Account" at bounding box center [387, 100] width 24 height 5
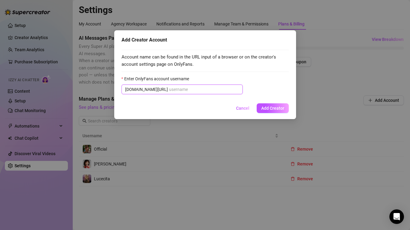
click at [188, 87] on input "Enter OnlyFans account username" at bounding box center [204, 89] width 70 height 7
paste input "jbrasiljen"
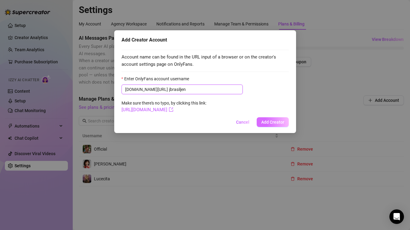
type input "jbrasiljen"
click at [278, 123] on span "Add Creator" at bounding box center [273, 122] width 23 height 5
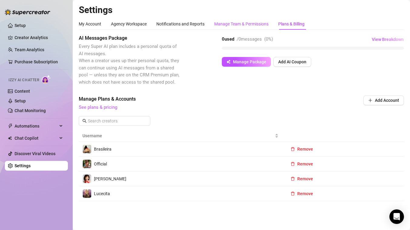
click at [236, 25] on div "Manage Team & Permissions" at bounding box center [241, 24] width 54 height 7
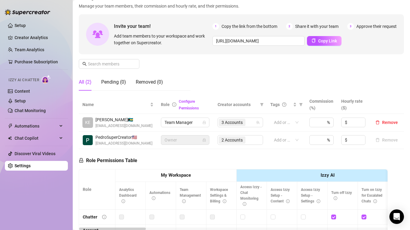
scroll to position [34, 0]
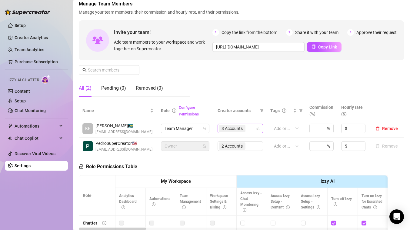
click at [260, 129] on icon "team" at bounding box center [258, 129] width 4 height 4
click at [252, 129] on div "3 Accounts" at bounding box center [237, 128] width 37 height 8
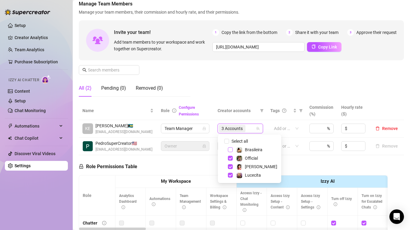
click at [231, 150] on span "Select tree node" at bounding box center [230, 149] width 5 height 5
checkbox input "true"
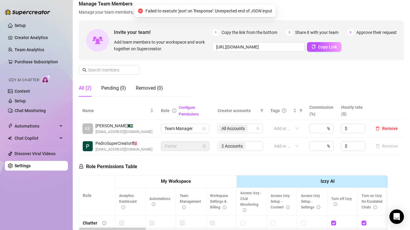
click at [242, 147] on div "2 Accounts" at bounding box center [241, 146] width 46 height 10
click at [250, 146] on div "2 Accounts" at bounding box center [241, 146] width 46 height 10
click at [236, 146] on div "2 Accounts" at bounding box center [241, 146] width 46 height 10
click at [255, 146] on div "2 Accounts" at bounding box center [241, 146] width 46 height 10
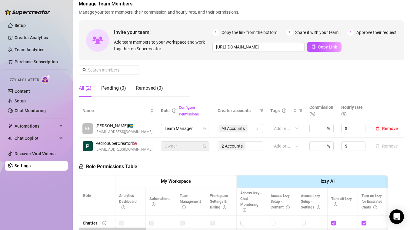
click at [252, 147] on div "2 Accounts" at bounding box center [241, 146] width 46 height 10
click at [228, 147] on div "2 Accounts" at bounding box center [241, 146] width 46 height 10
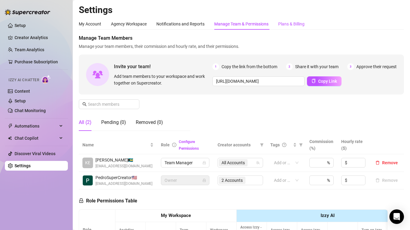
click at [290, 23] on div "Plans & Billing" at bounding box center [291, 24] width 26 height 7
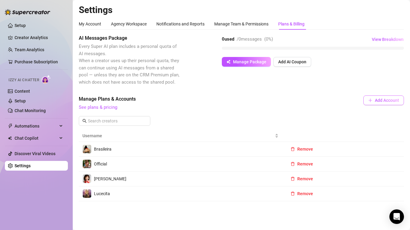
click at [392, 98] on span "Add Account" at bounding box center [387, 100] width 24 height 5
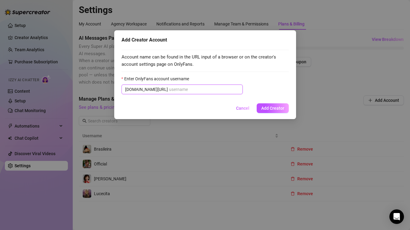
click at [231, 90] on input "Enter OnlyFans account username" at bounding box center [204, 89] width 70 height 7
paste input "princesssnowbunnyvip"
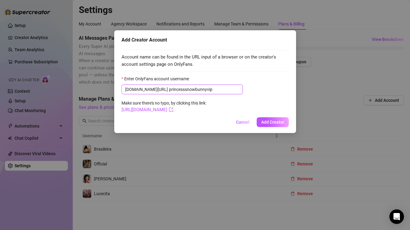
click at [169, 89] on input "princesssnowbunnyvip" at bounding box center [204, 89] width 70 height 7
type input "princesssnowbunnyvip"
click at [275, 124] on span "Add Creator" at bounding box center [273, 122] width 23 height 5
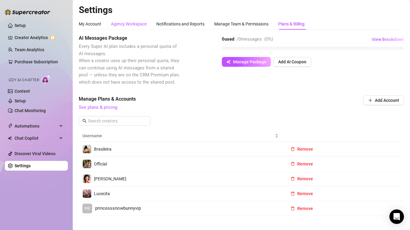
click at [134, 22] on div "Agency Workspace" at bounding box center [129, 24] width 36 height 7
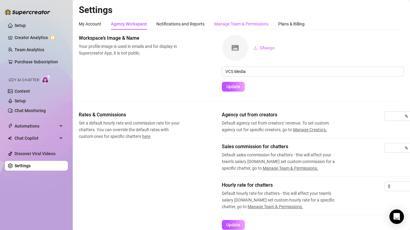
click at [239, 23] on div "Manage Team & Permissions" at bounding box center [241, 24] width 54 height 7
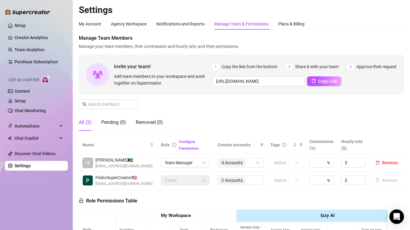
scroll to position [9, 0]
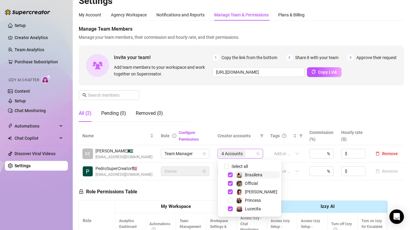
click at [253, 156] on div "4 Accounts" at bounding box center [237, 154] width 37 height 8
click at [230, 200] on span "Select tree node" at bounding box center [230, 200] width 5 height 5
checkbox input "true"
click at [300, 105] on div "Manage Team Members Manage your team members, their commission and hourly rate,…" at bounding box center [242, 75] width 326 height 101
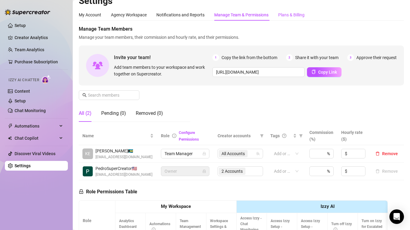
click at [301, 13] on div "Plans & Billing" at bounding box center [291, 15] width 26 height 7
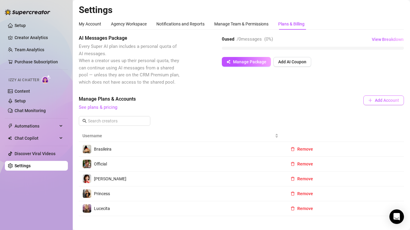
click at [375, 101] on span "Add Account" at bounding box center [387, 100] width 24 height 5
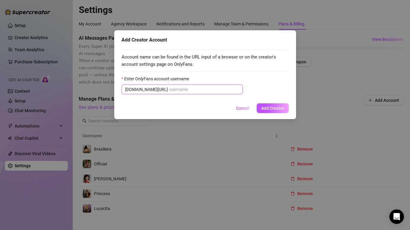
click at [182, 88] on input "Enter OnlyFans account username" at bounding box center [204, 89] width 70 height 7
paste input "zafirababy"
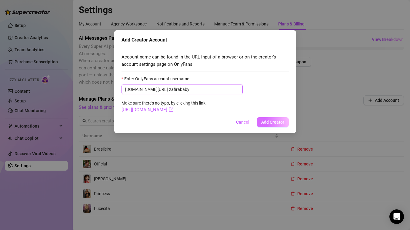
type input "zafirababy"
click at [271, 124] on span "Add Creator" at bounding box center [273, 122] width 23 height 5
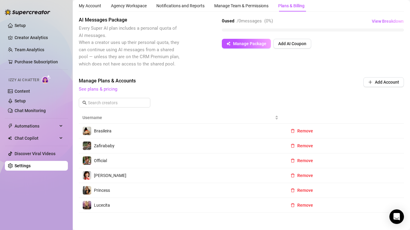
scroll to position [23, 0]
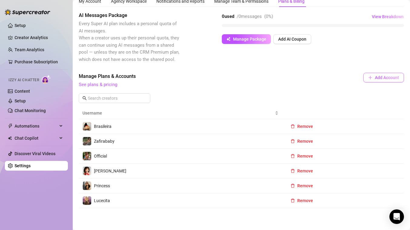
click at [376, 78] on span "Add Account" at bounding box center [387, 77] width 24 height 5
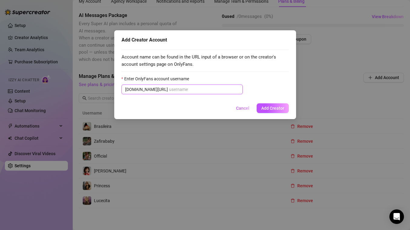
click at [189, 89] on input "Enter OnlyFans account username" at bounding box center [204, 89] width 70 height 7
paste input "marciiarodriguez"
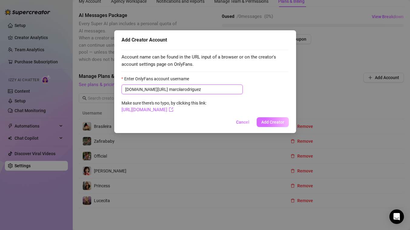
type input "marciiarodriguez"
click at [273, 121] on span "Add Creator" at bounding box center [273, 122] width 23 height 5
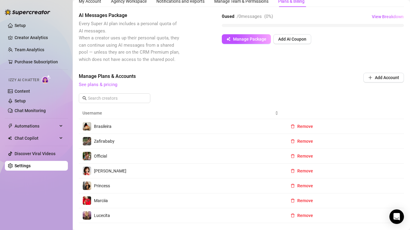
scroll to position [0, 0]
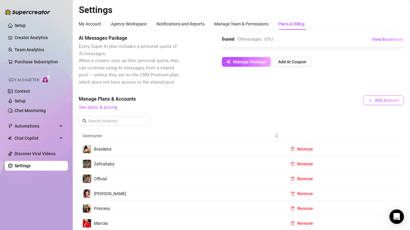
click at [387, 103] on button "Add Account" at bounding box center [384, 101] width 41 height 10
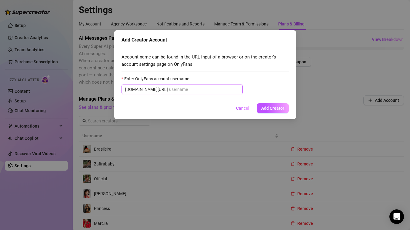
paste input "cubancakesss"
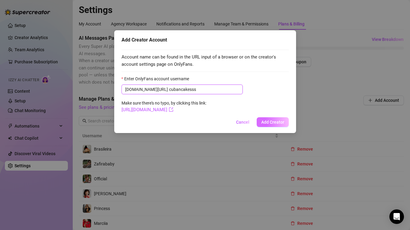
type input "cubancakesss"
click at [271, 123] on span "Add Creator" at bounding box center [273, 122] width 23 height 5
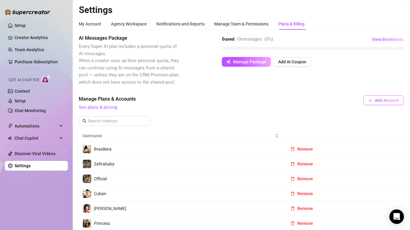
click at [387, 100] on span "Add Account" at bounding box center [387, 100] width 24 height 5
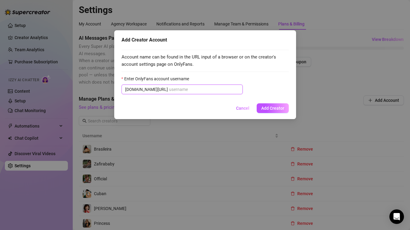
click at [195, 87] on input "Enter OnlyFans account username" at bounding box center [204, 89] width 70 height 7
paste input "priscillaxtouch"
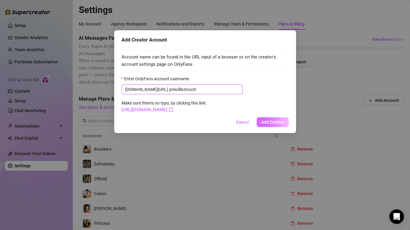
type input "priscillaxtouch"
click at [277, 121] on span "Add Creator" at bounding box center [273, 122] width 23 height 5
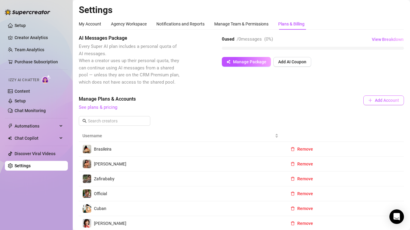
click at [385, 99] on span "Add Account" at bounding box center [387, 100] width 24 height 5
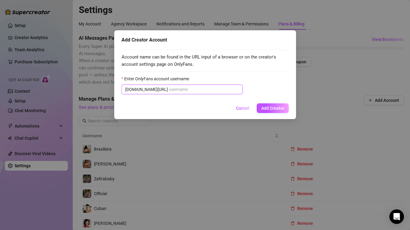
click at [191, 90] on input "Enter OnlyFans account username" at bounding box center [204, 89] width 70 height 7
paste input "vanessabedoya"
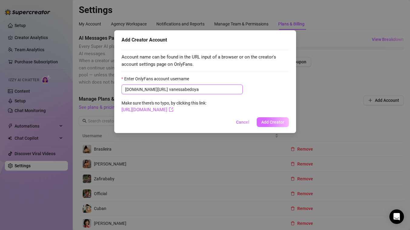
type input "vanessabedoya"
click at [279, 120] on span "Add Creator" at bounding box center [273, 122] width 23 height 5
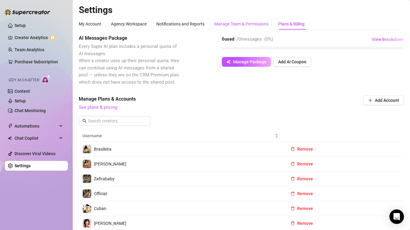
click at [225, 23] on div "Manage Team & Permissions" at bounding box center [241, 24] width 54 height 7
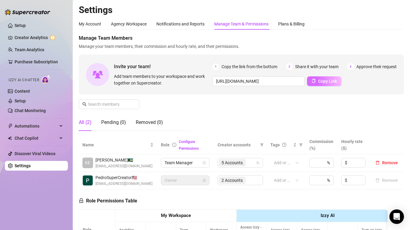
click at [323, 81] on span "Copy Link" at bounding box center [328, 81] width 19 height 5
click at [292, 26] on div "Plans & Billing" at bounding box center [291, 24] width 26 height 7
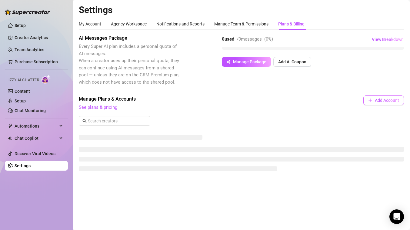
click at [390, 102] on span "Add Account" at bounding box center [387, 100] width 24 height 5
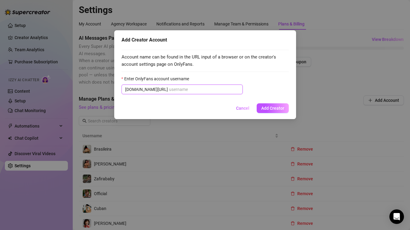
click at [175, 90] on input "Enter OnlyFans account username" at bounding box center [204, 89] width 70 height 7
paste input "yadydivauncut"
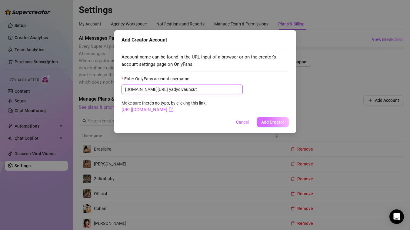
type input "yadydivauncut"
click at [274, 123] on span "Add Creator" at bounding box center [273, 122] width 23 height 5
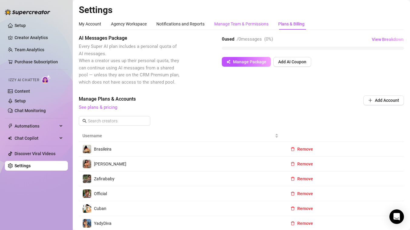
click at [240, 23] on div "Manage Team & Permissions" at bounding box center [241, 24] width 54 height 7
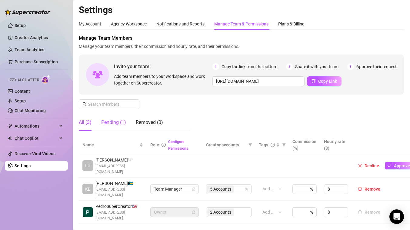
click at [115, 122] on div "Pending (1)" at bounding box center [113, 122] width 25 height 7
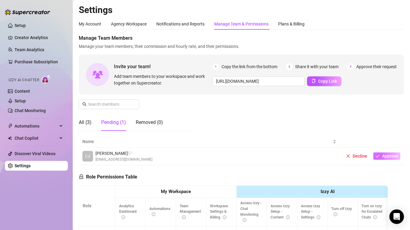
click at [390, 158] on span "Approve" at bounding box center [391, 156] width 16 height 5
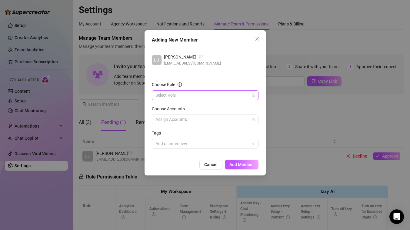
click at [197, 93] on input "Choose Role" at bounding box center [203, 95] width 94 height 9
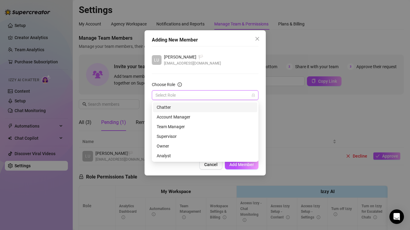
click at [170, 107] on div "Chatter" at bounding box center [205, 107] width 97 height 7
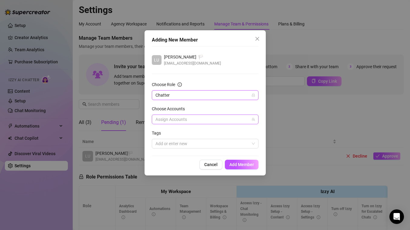
click at [191, 122] on div at bounding box center [202, 119] width 98 height 8
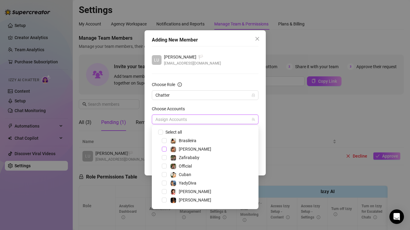
click at [164, 148] on span "Select tree node" at bounding box center [164, 149] width 5 height 5
click at [164, 183] on span "Select tree node" at bounding box center [164, 183] width 5 height 5
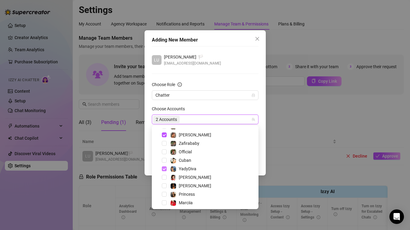
scroll to position [24, 0]
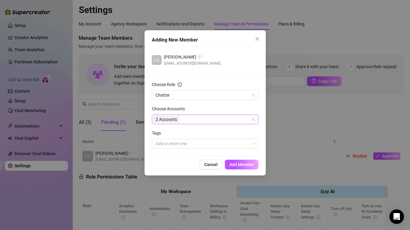
click at [218, 119] on div "2 Accounts" at bounding box center [202, 119] width 98 height 8
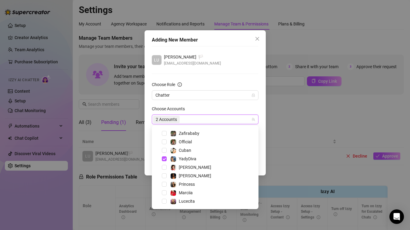
scroll to position [8, 0]
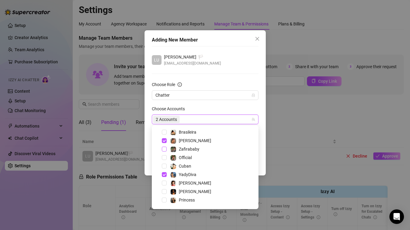
click at [164, 149] on span "Select tree node" at bounding box center [164, 149] width 5 height 5
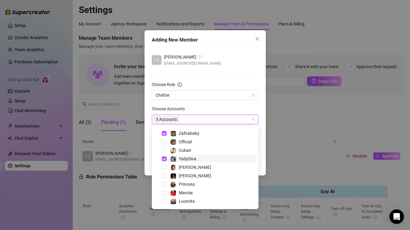
scroll to position [24, 0]
click at [163, 194] on span "Select tree node" at bounding box center [164, 193] width 5 height 5
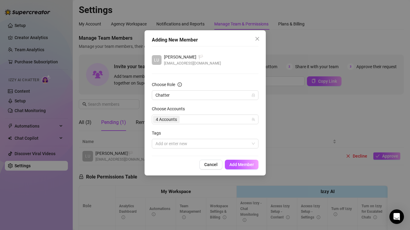
click at [262, 137] on div "Adding New Member LU Luciano Ayala 🏳️ luchoprocrak@gmail.com Choose Role Chatte…" at bounding box center [205, 102] width 121 height 145
click at [248, 143] on div at bounding box center [202, 144] width 98 height 8
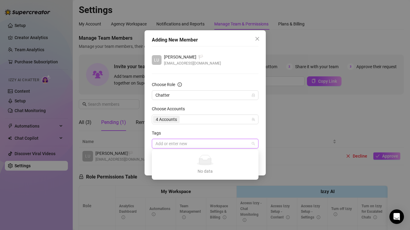
click at [262, 133] on div "Adding New Member LU Luciano Ayala 🏳️ luchoprocrak@gmail.com Choose Role Chatte…" at bounding box center [205, 102] width 121 height 145
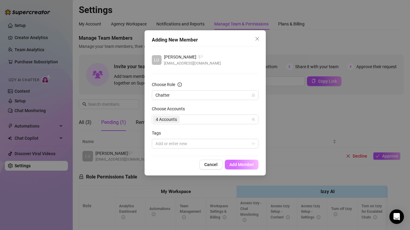
click at [241, 165] on span "Add Member" at bounding box center [242, 164] width 25 height 5
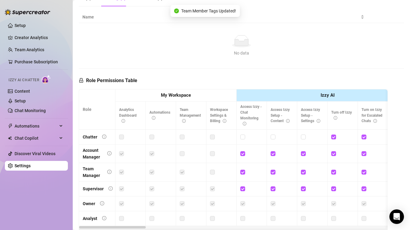
scroll to position [28, 0]
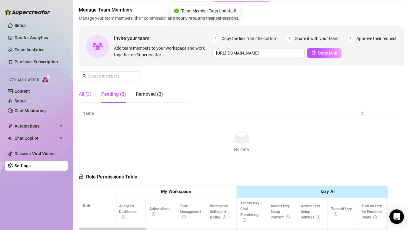
click at [88, 93] on div "All (3)" at bounding box center [85, 94] width 13 height 7
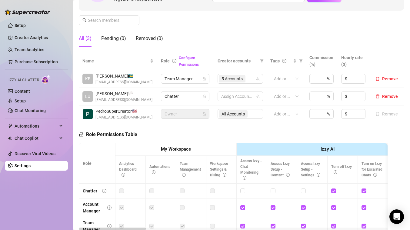
scroll to position [84, 0]
click at [231, 98] on div at bounding box center [237, 97] width 37 height 8
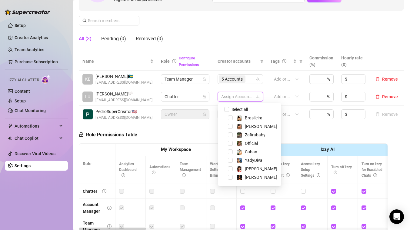
click at [294, 133] on div "Role Permissions Table Role My Workspace Izzy AI OnlyFans Side Menu OnlyFans Ch…" at bounding box center [233, 210] width 309 height 175
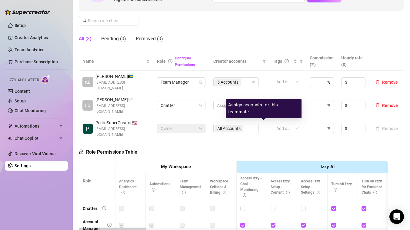
scroll to position [0, 0]
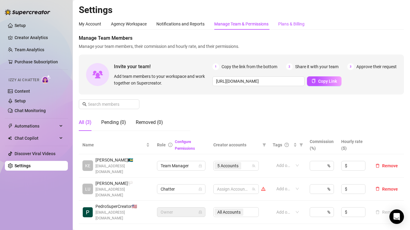
click at [287, 25] on div "Plans & Billing" at bounding box center [291, 24] width 26 height 7
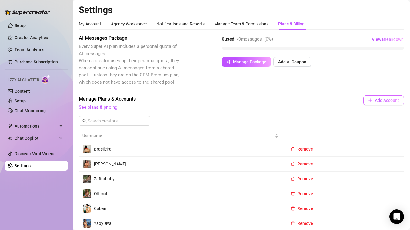
click at [385, 100] on span "Add Account" at bounding box center [387, 100] width 24 height 5
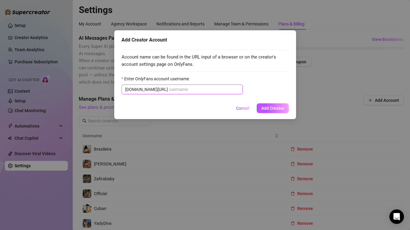
click at [196, 91] on input "Enter OnlyFans account username" at bounding box center [204, 89] width 70 height 7
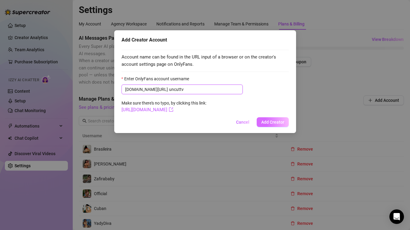
type input "uncuttv"
click at [278, 121] on span "Add Creator" at bounding box center [273, 122] width 23 height 5
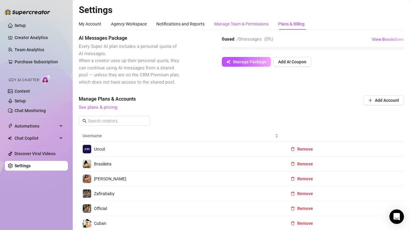
click at [241, 24] on div "Manage Team & Permissions" at bounding box center [241, 24] width 54 height 7
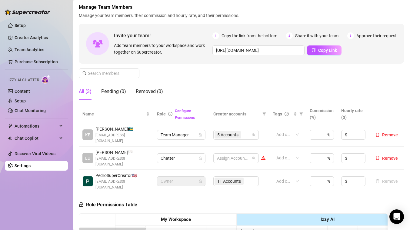
scroll to position [67, 0]
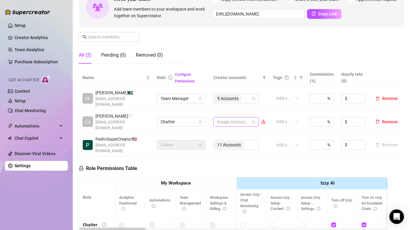
click at [244, 118] on div at bounding box center [233, 122] width 37 height 8
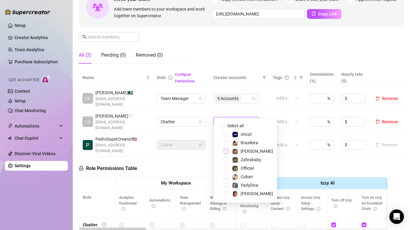
click at [226, 152] on span "Select tree node" at bounding box center [226, 151] width 5 height 5
click at [227, 160] on span "Select tree node" at bounding box center [226, 159] width 5 height 5
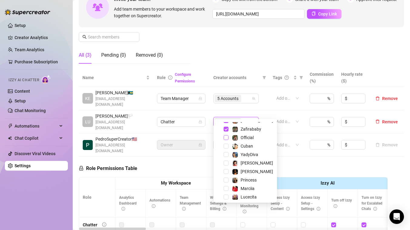
scroll to position [33, 0]
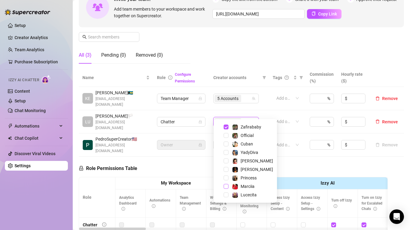
click at [226, 188] on span "Select tree node" at bounding box center [226, 186] width 5 height 5
click at [226, 152] on span "Select tree node" at bounding box center [226, 152] width 5 height 5
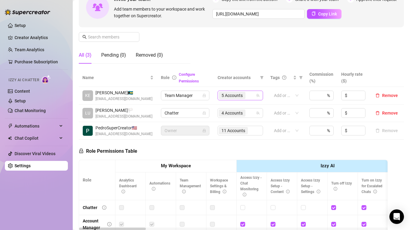
click at [258, 96] on icon "team" at bounding box center [258, 96] width 4 height 4
click at [251, 96] on div "5 Accounts" at bounding box center [237, 95] width 37 height 8
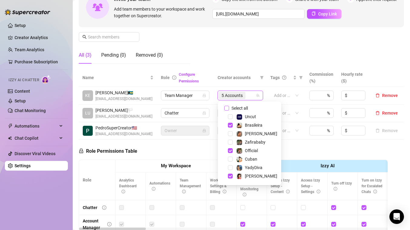
click at [227, 109] on input "Select all" at bounding box center [226, 108] width 5 height 5
checkbox input "true"
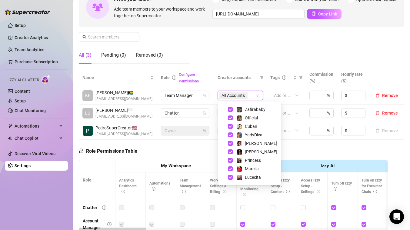
click at [297, 155] on div "Role Permissions Table Role My Workspace Izzy AI OnlyFans Side Menu OnlyFans Ch…" at bounding box center [233, 227] width 309 height 175
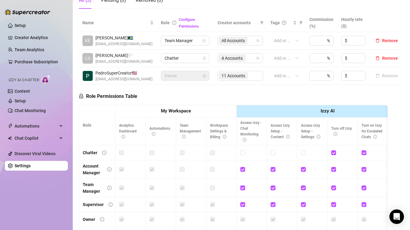
scroll to position [0, 0]
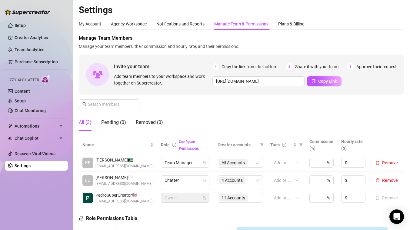
click at [392, 4] on h2 "Settings" at bounding box center [242, 10] width 326 height 12
